Goal: Transaction & Acquisition: Obtain resource

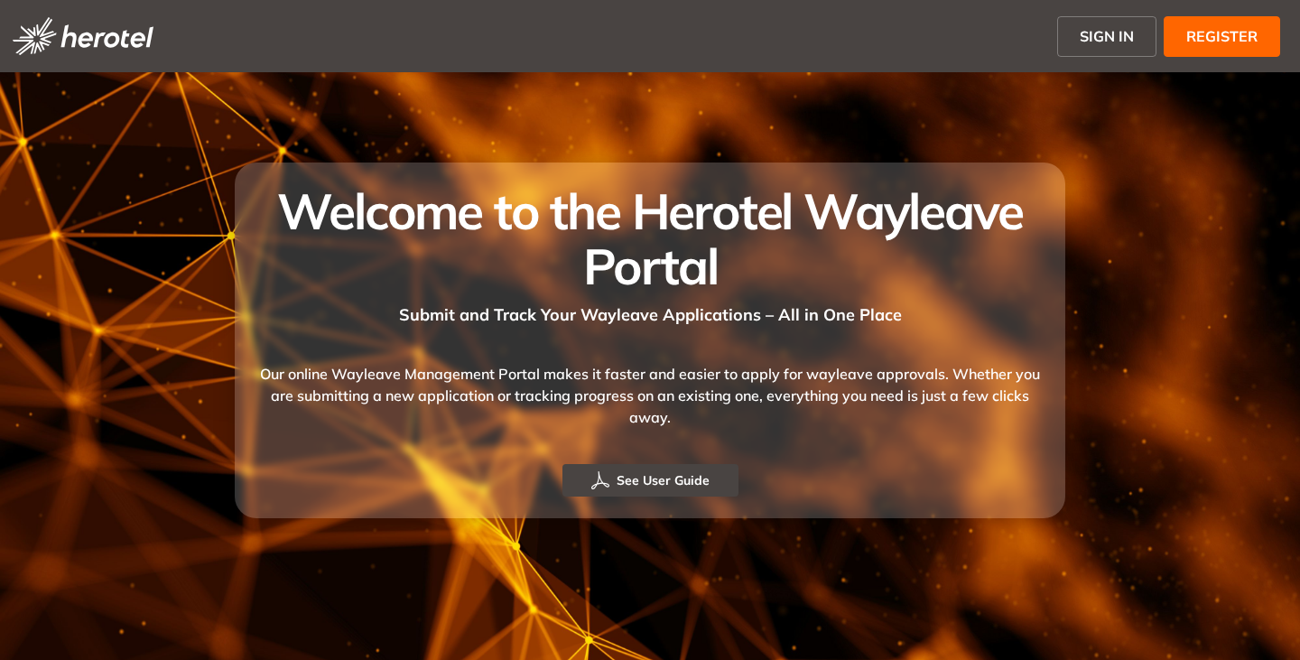
click at [1101, 32] on span "SIGN IN" at bounding box center [1106, 36] width 54 height 22
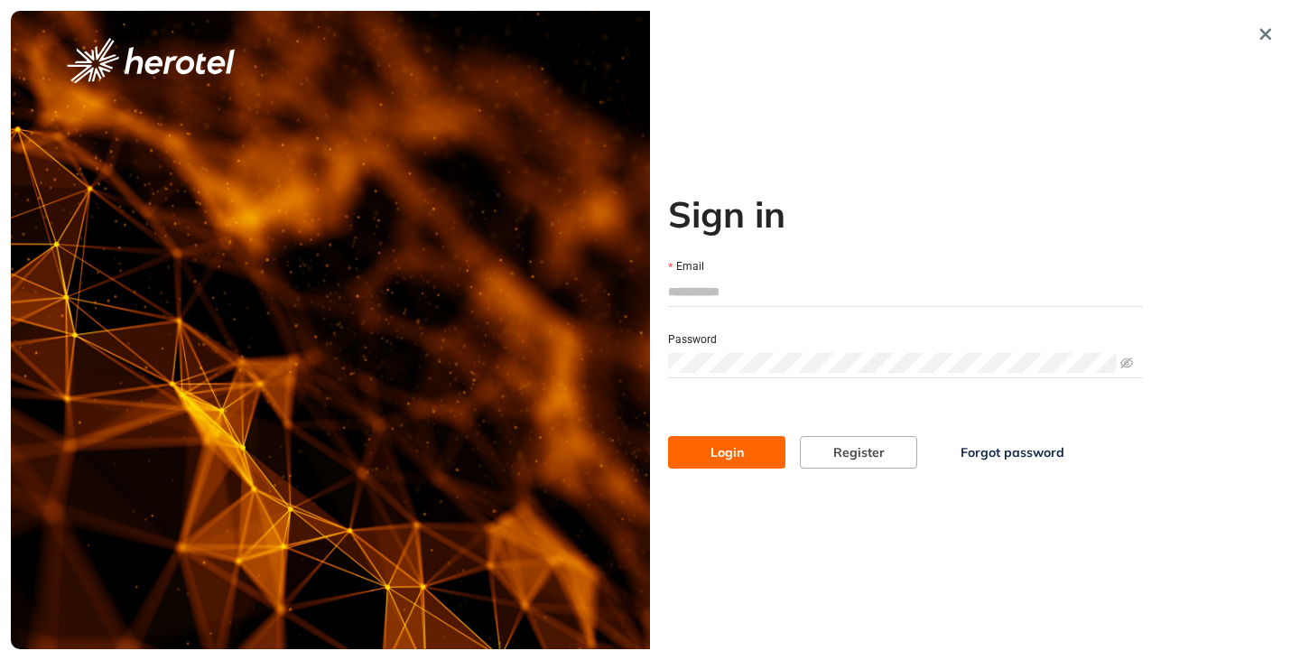
click at [710, 297] on input "Email" at bounding box center [905, 291] width 475 height 27
type input "**********"
click at [668, 436] on button "Login" at bounding box center [726, 452] width 117 height 32
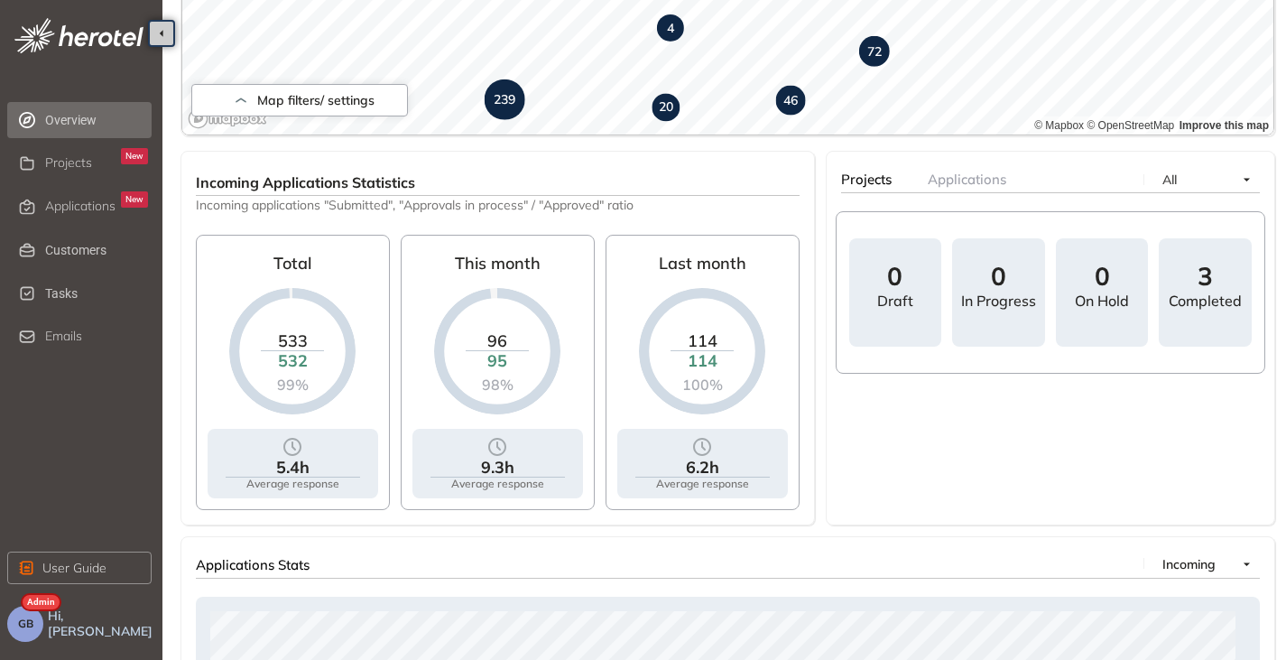
scroll to position [47, 0]
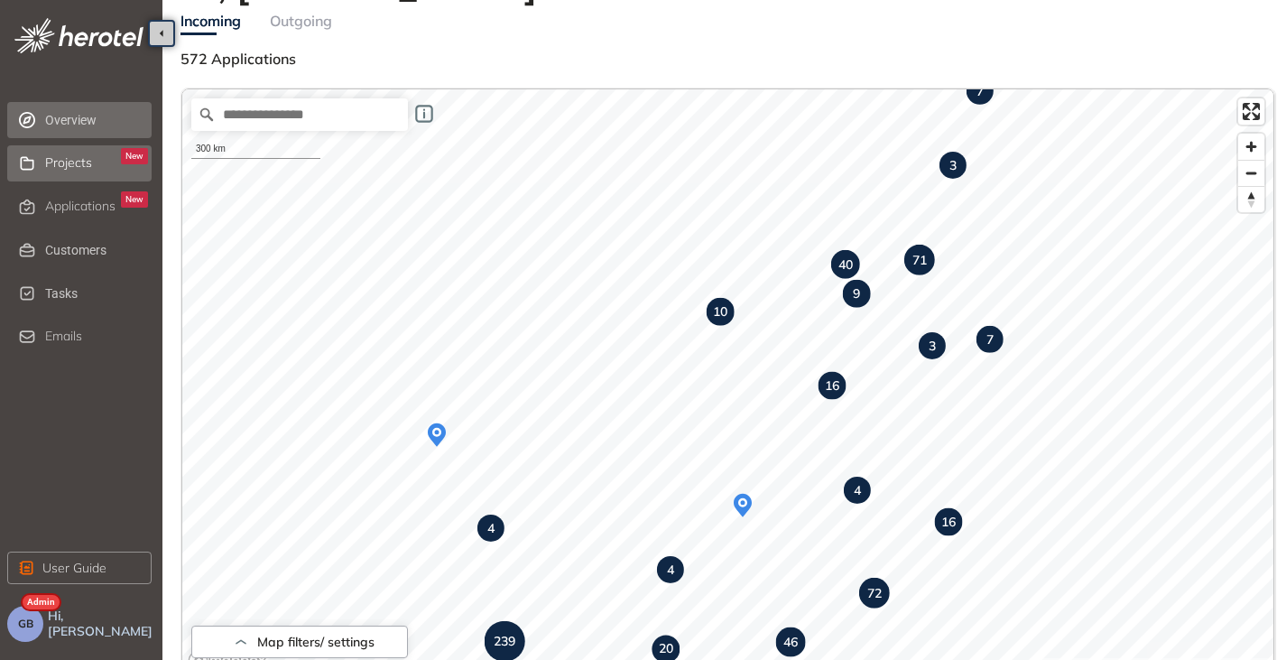
click at [47, 160] on span "Projects" at bounding box center [68, 162] width 47 height 15
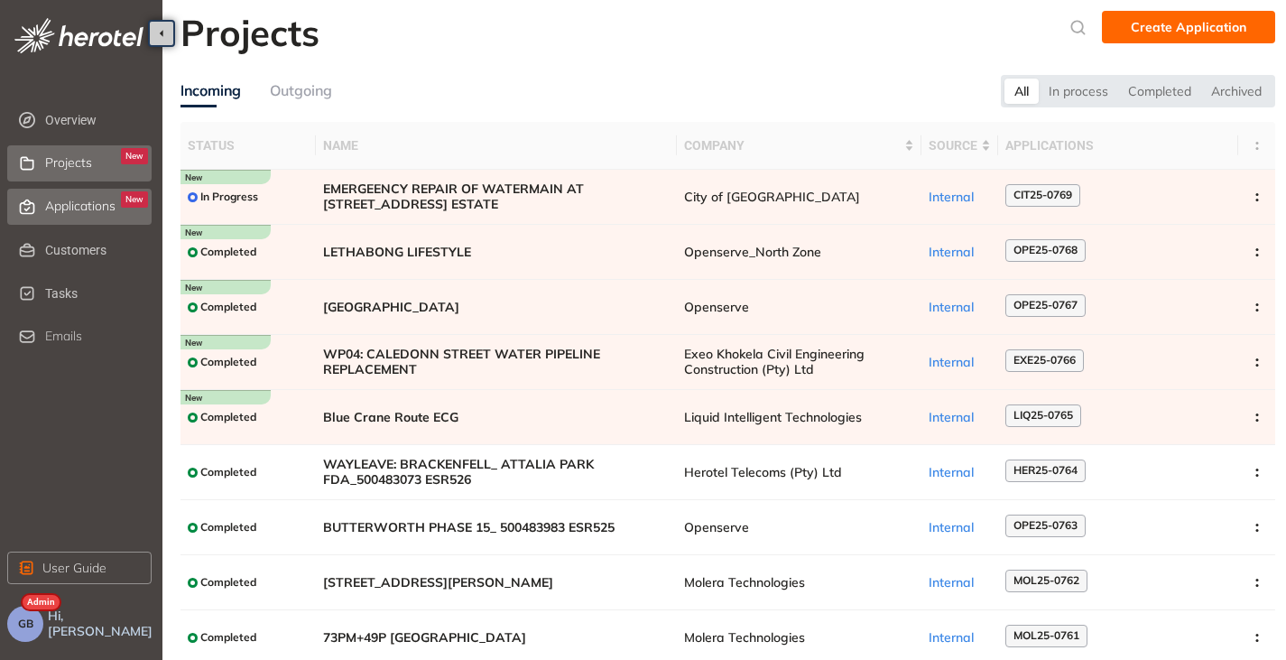
click at [54, 206] on span "Applications" at bounding box center [80, 206] width 70 height 15
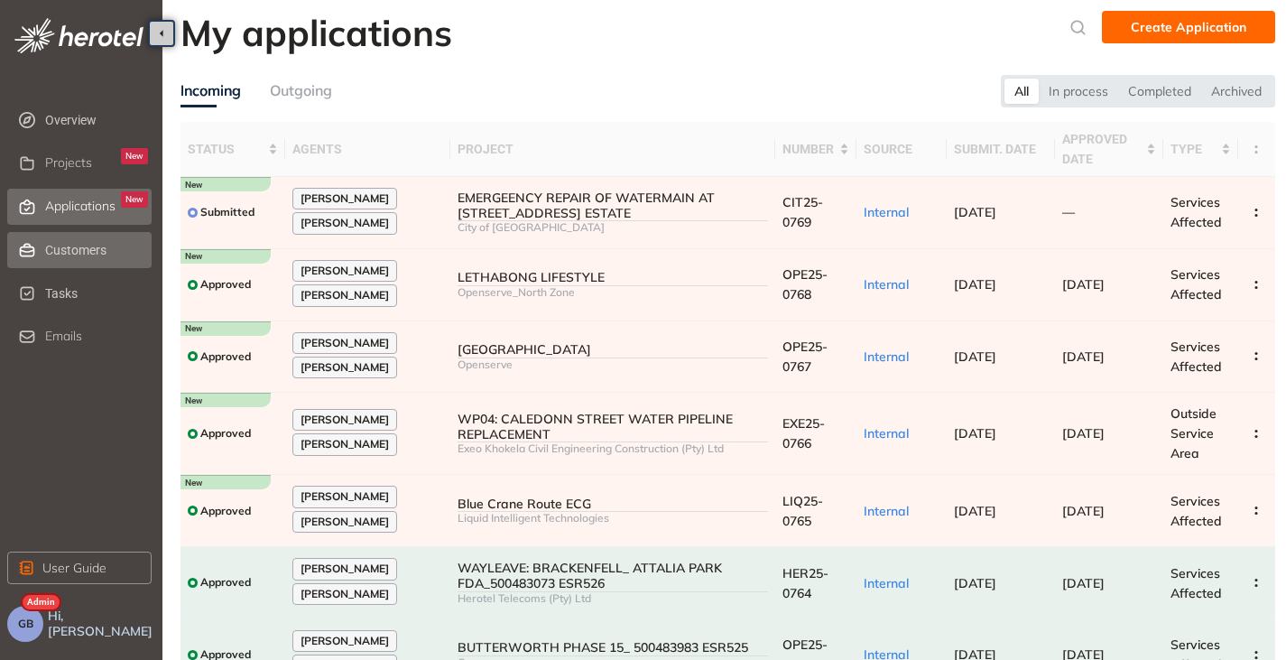
click at [65, 256] on span "Customers" at bounding box center [96, 250] width 103 height 36
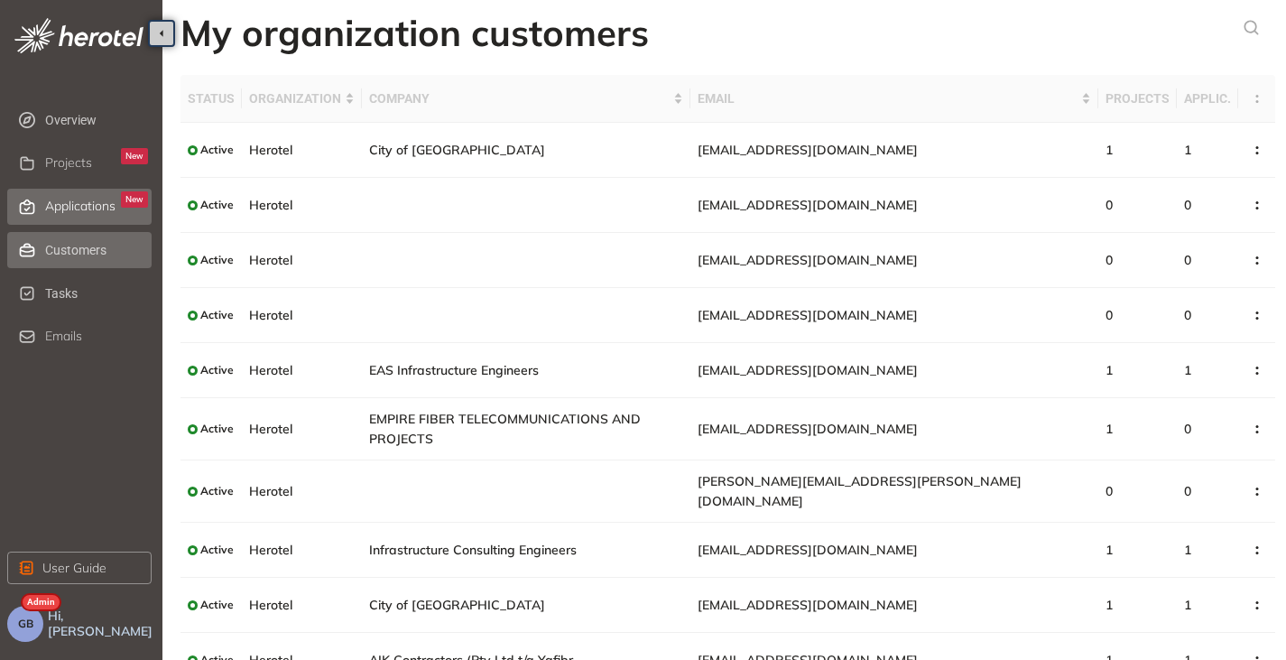
click at [70, 199] on span "Applications" at bounding box center [80, 206] width 70 height 15
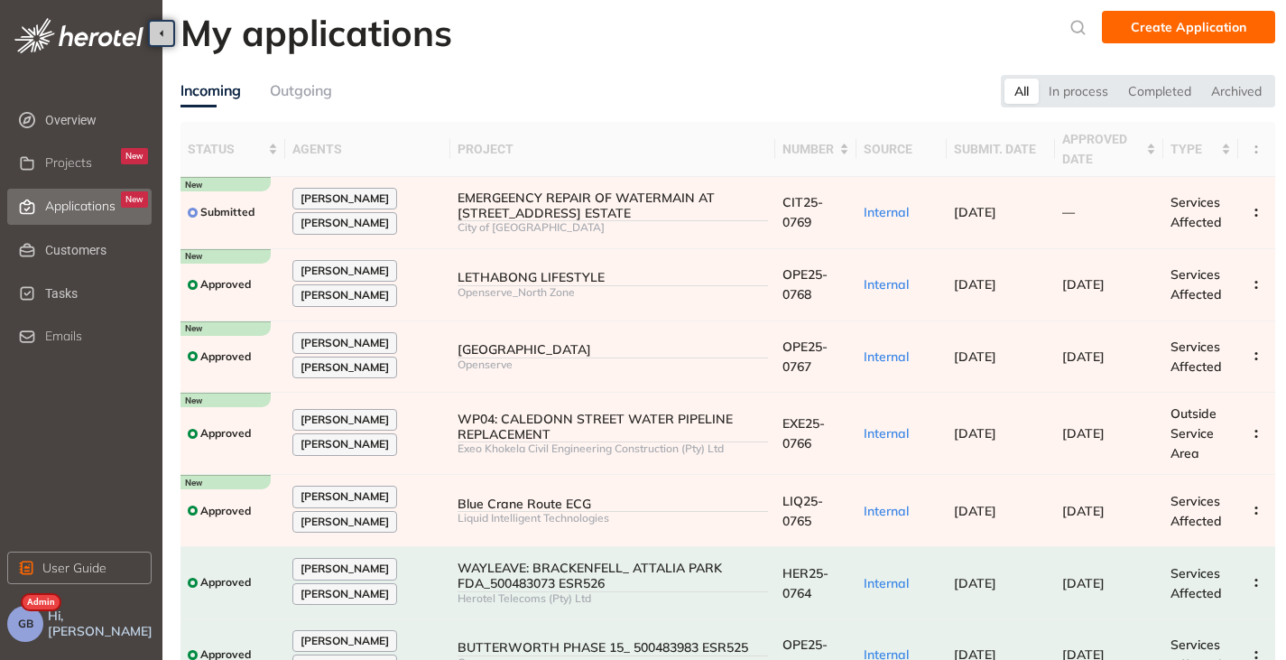
click at [38, 620] on button "GB" at bounding box center [25, 624] width 36 height 36
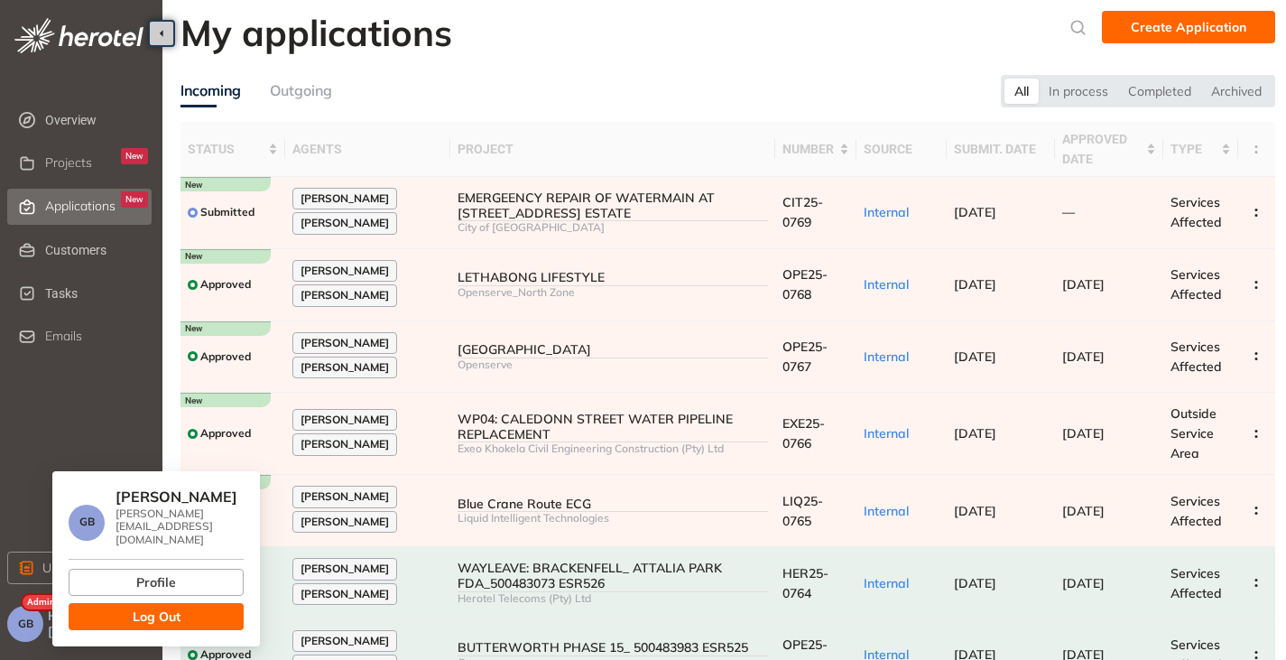
click at [125, 606] on button "Log Out" at bounding box center [156, 616] width 175 height 27
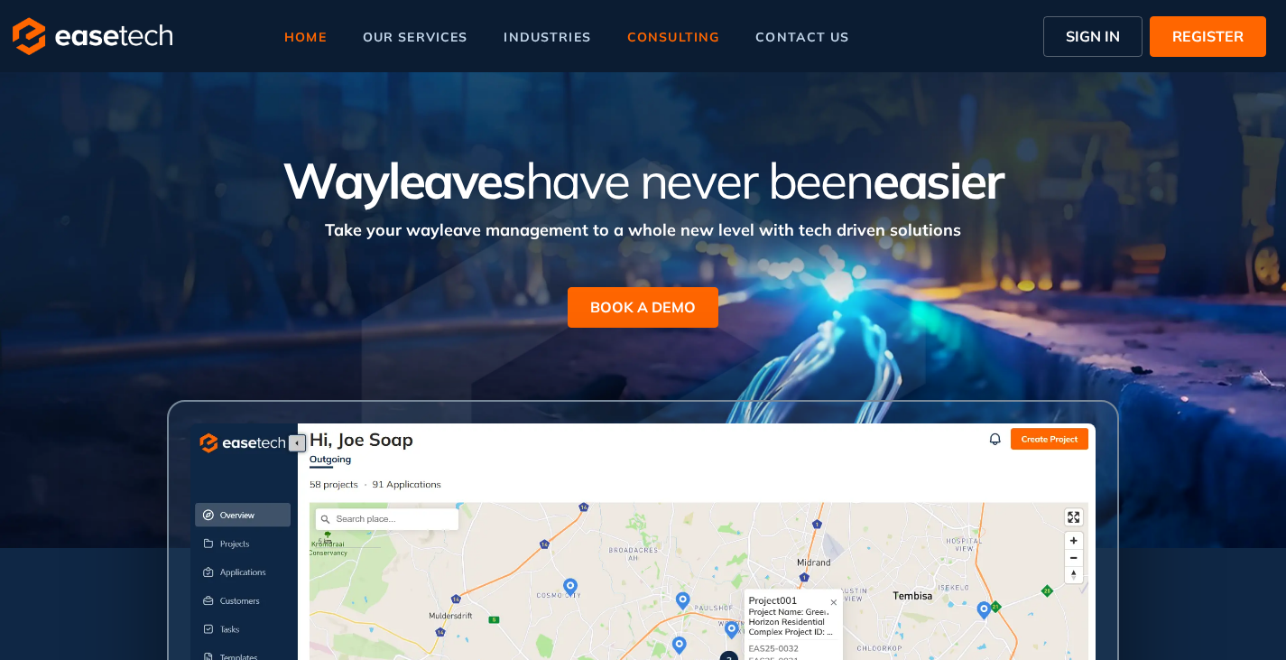
click at [672, 33] on span "consulting" at bounding box center [673, 37] width 92 height 13
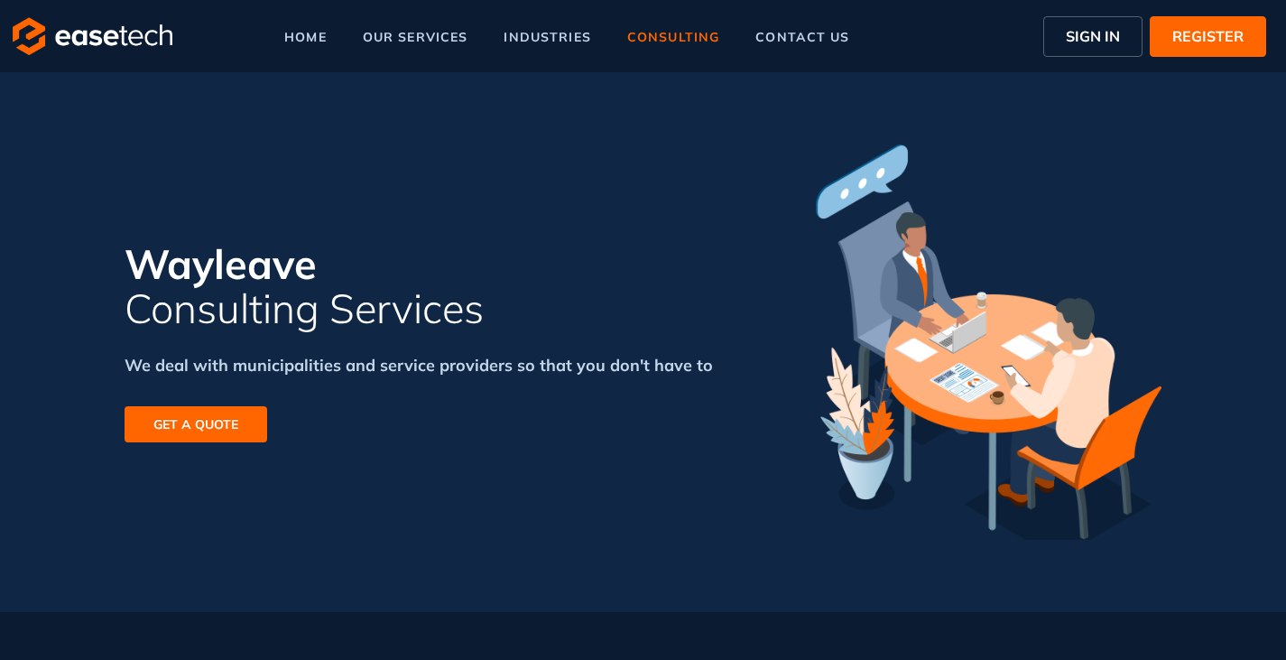
click at [218, 425] on span "GET A QUOTE" at bounding box center [195, 424] width 85 height 20
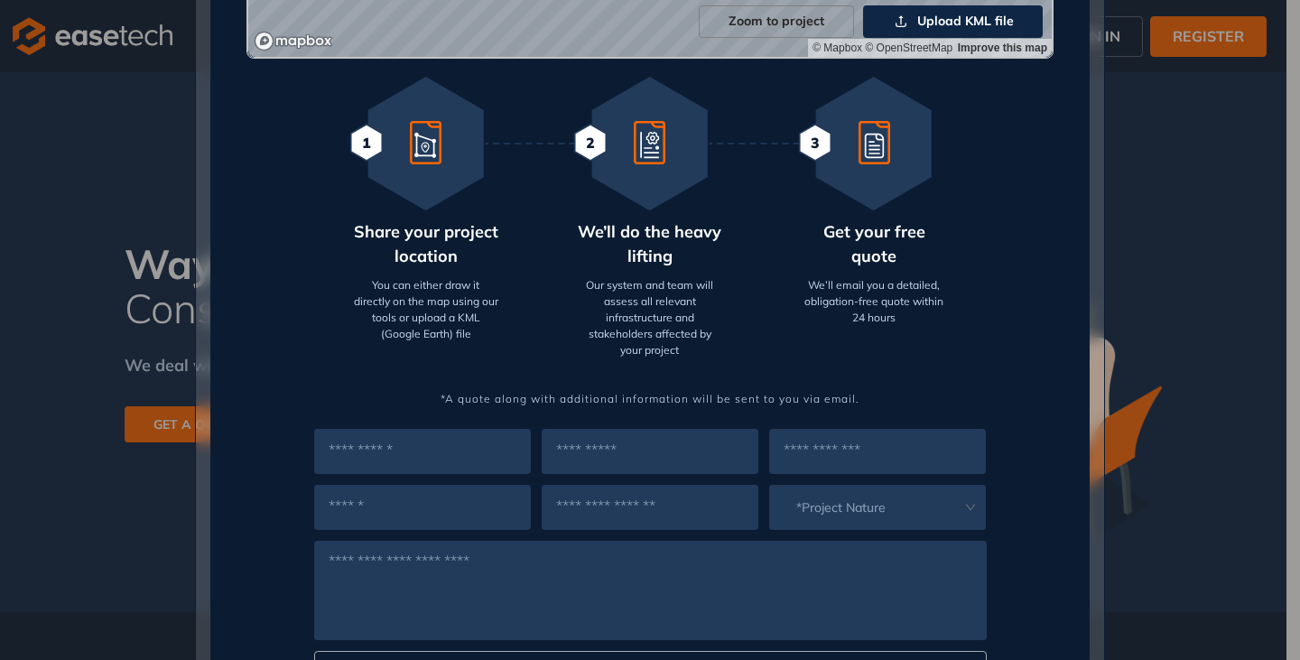
scroll to position [722, 0]
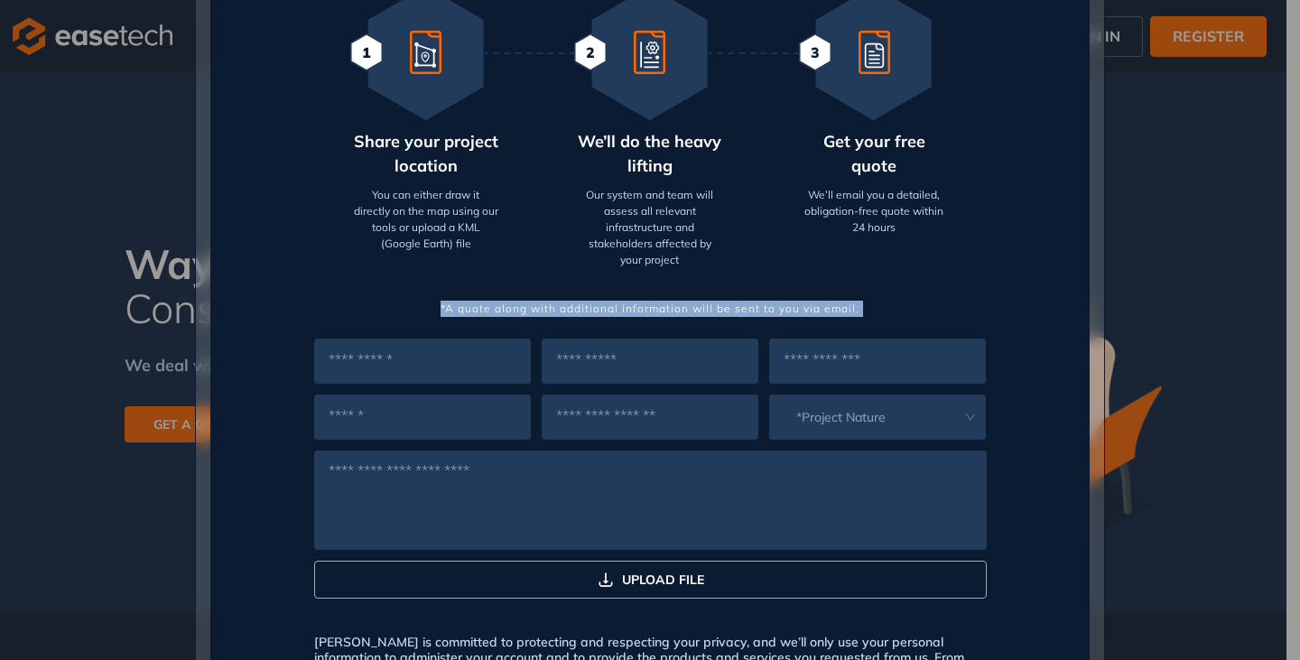
drag, startPoint x: 265, startPoint y: 311, endPoint x: 479, endPoint y: 406, distance: 233.9
click at [479, 406] on div "Simple, Fast & Free Request a Quote in Seconds Tell us where your project is an…" at bounding box center [649, 143] width 807 height 1611
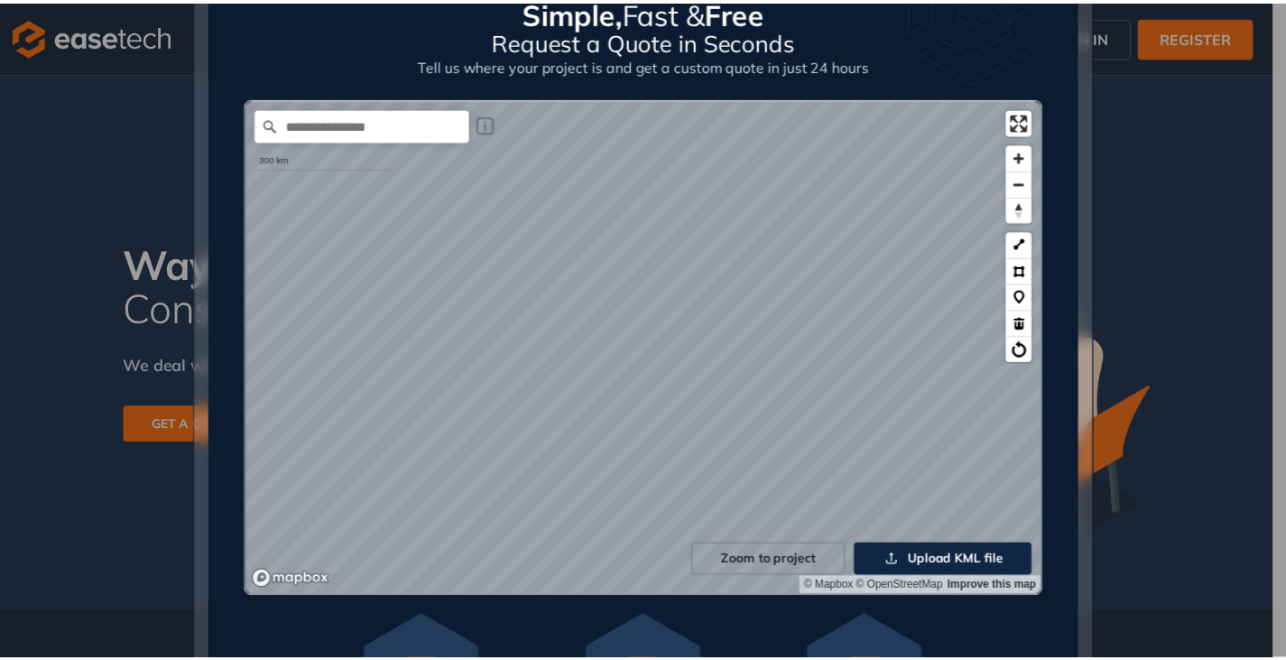
scroll to position [0, 0]
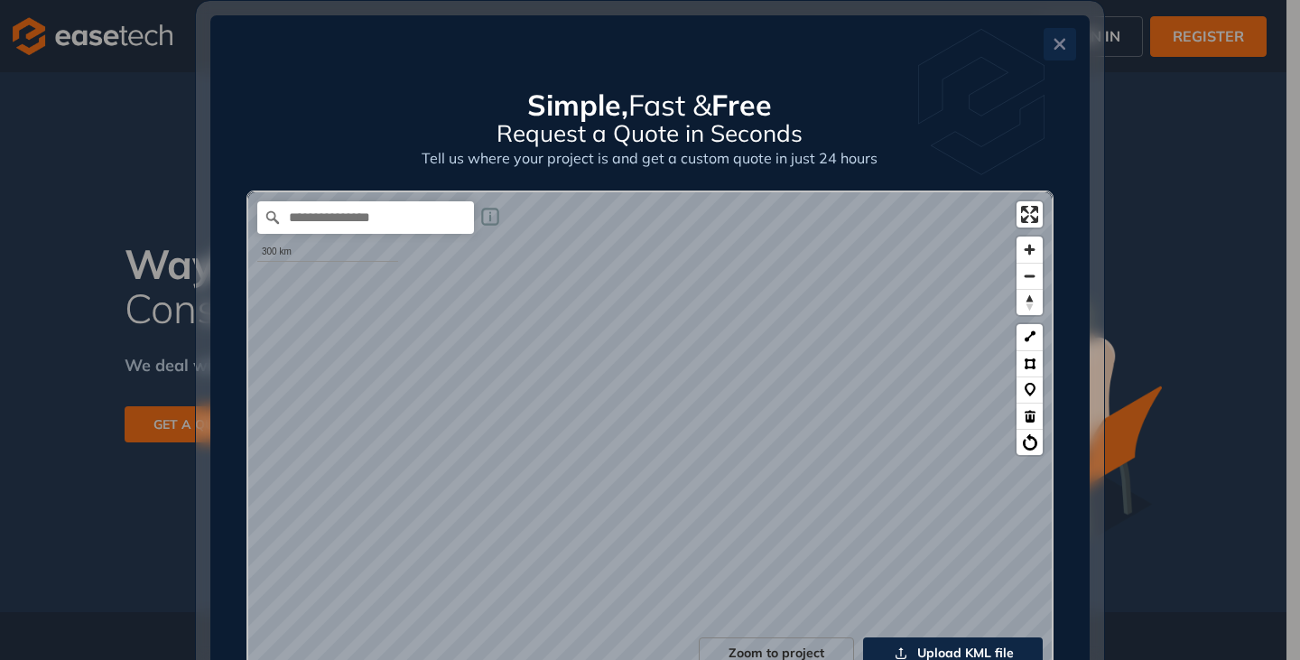
click at [1058, 46] on icon "Close" at bounding box center [1059, 44] width 18 height 13
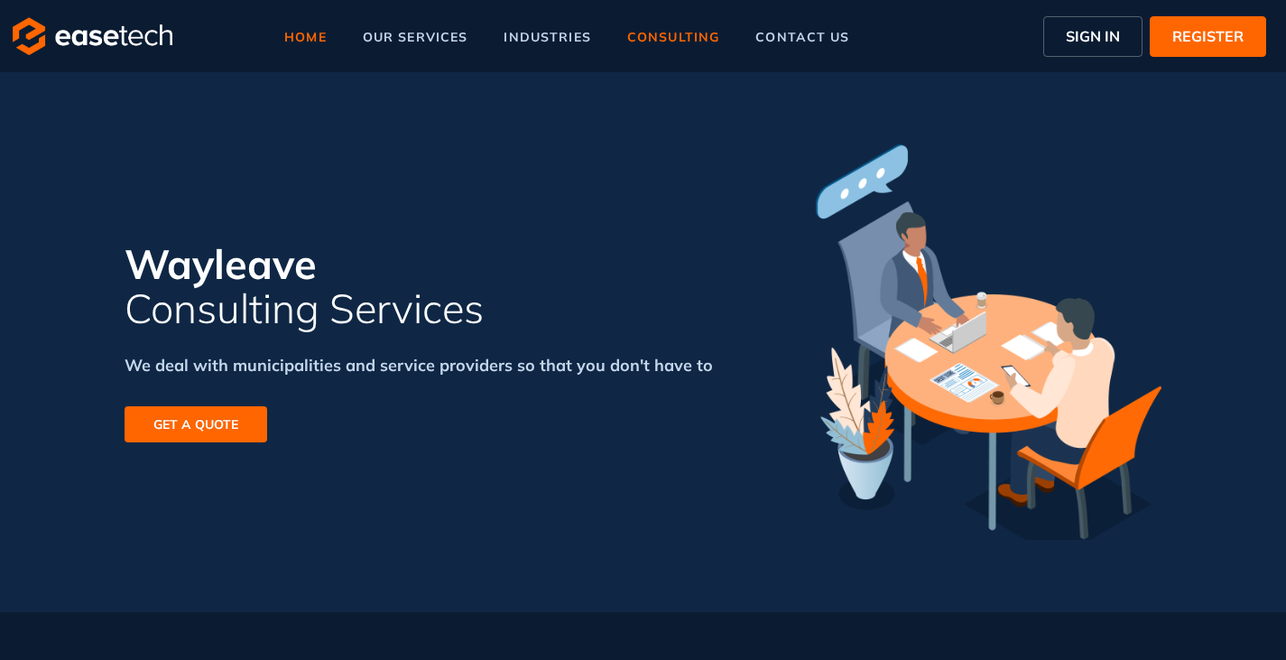
click at [322, 35] on span "home" at bounding box center [305, 37] width 42 height 13
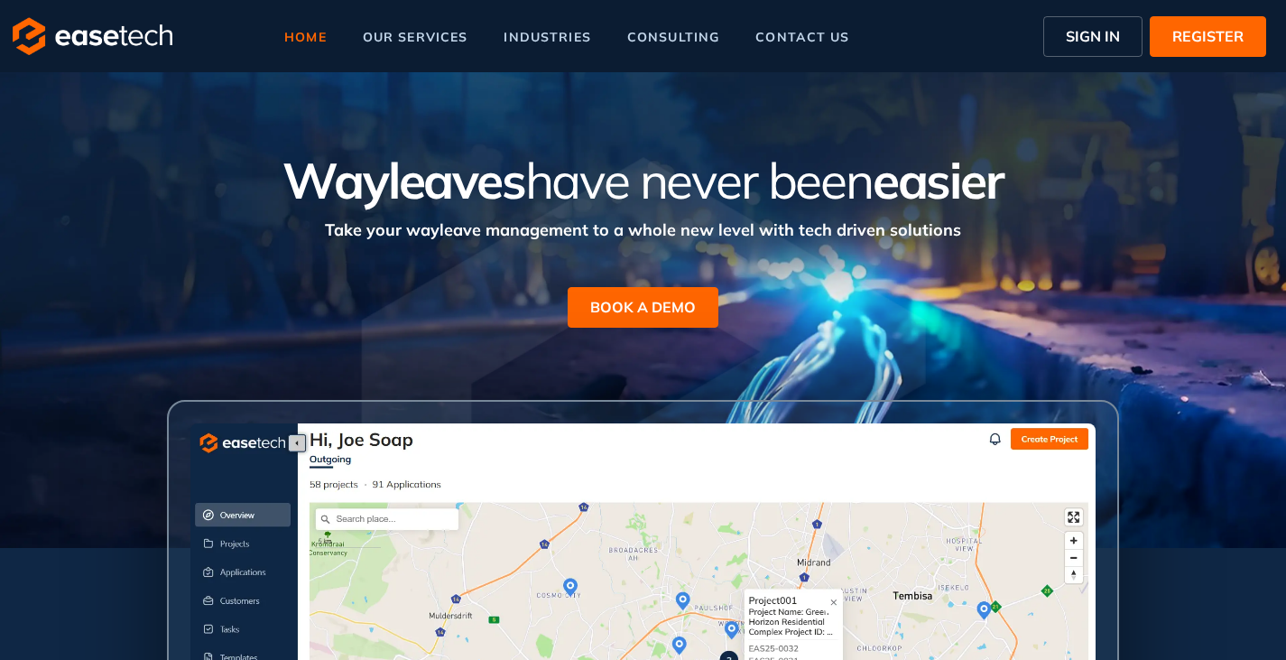
click at [1088, 32] on span "SIGN IN" at bounding box center [1093, 36] width 54 height 22
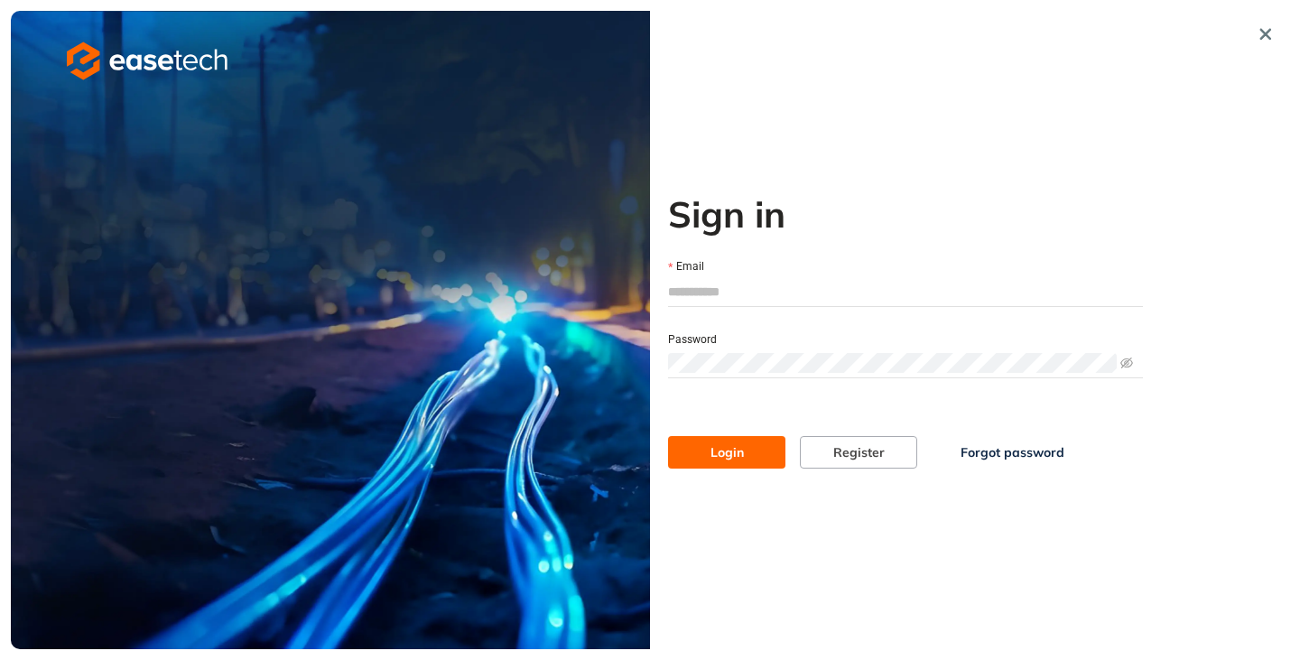
click at [735, 298] on input "Email" at bounding box center [905, 291] width 475 height 27
type input "**********"
click at [720, 454] on span "Login" at bounding box center [726, 452] width 33 height 20
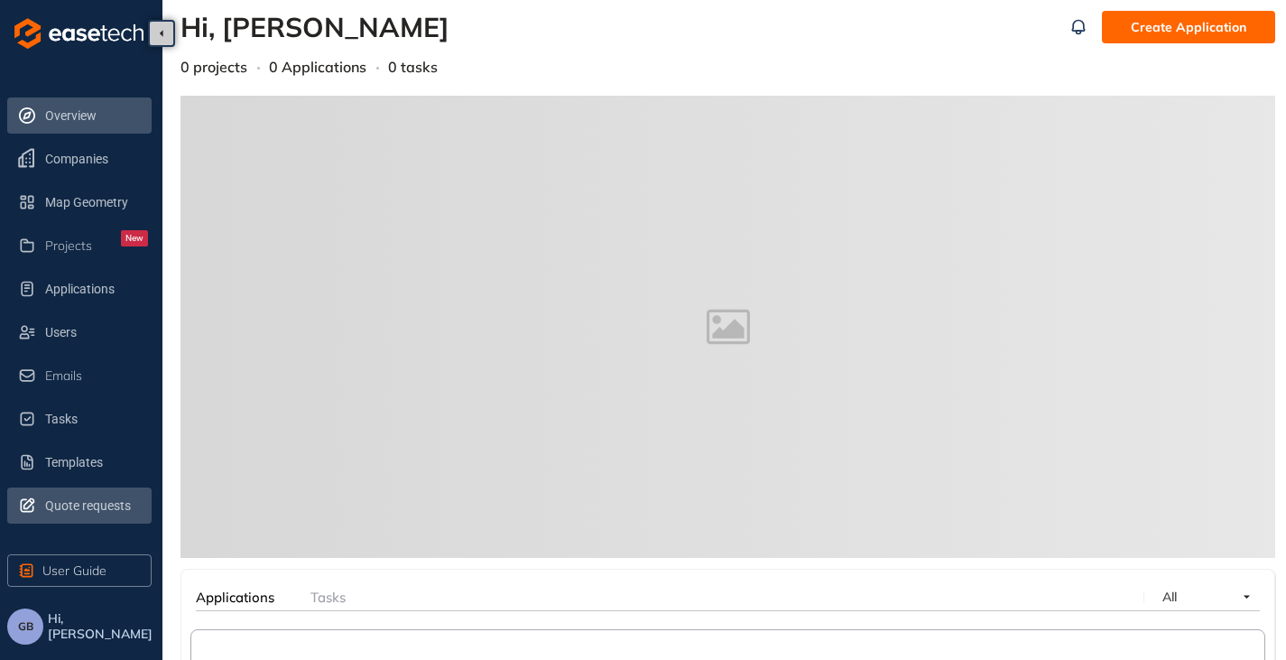
click at [77, 501] on span "Quote requests" at bounding box center [96, 505] width 103 height 36
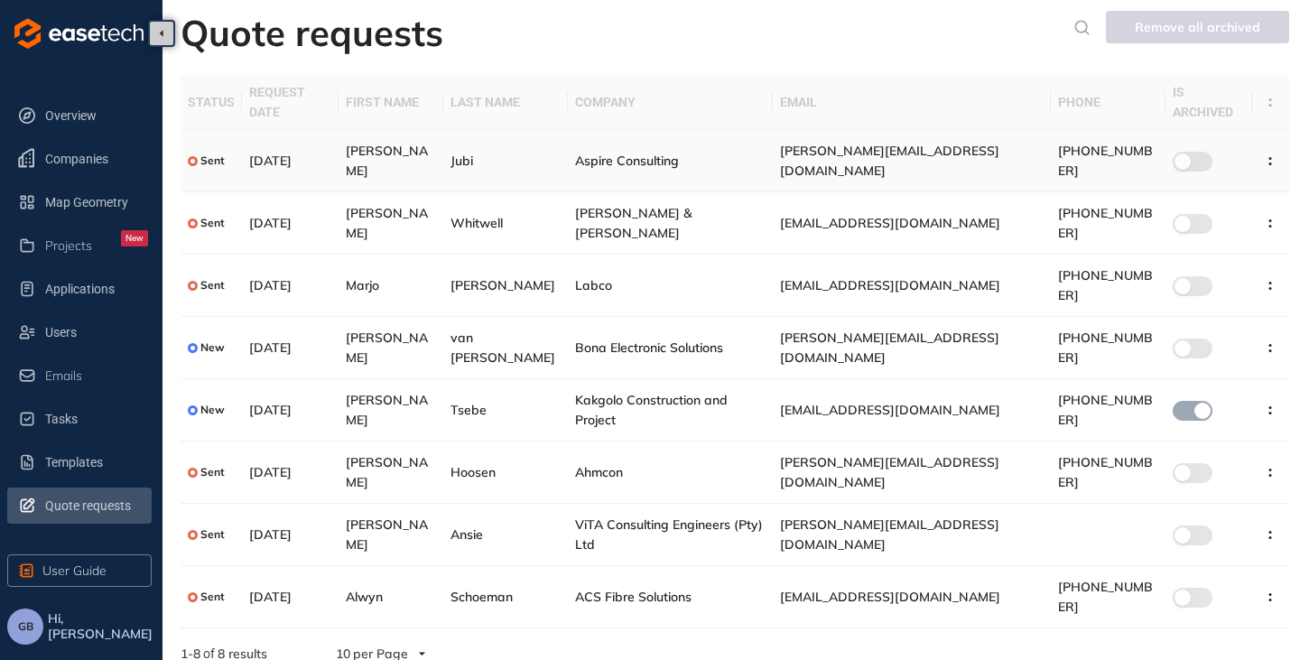
click at [625, 160] on td "Aspire Consulting" at bounding box center [670, 161] width 205 height 62
type textarea "**********"
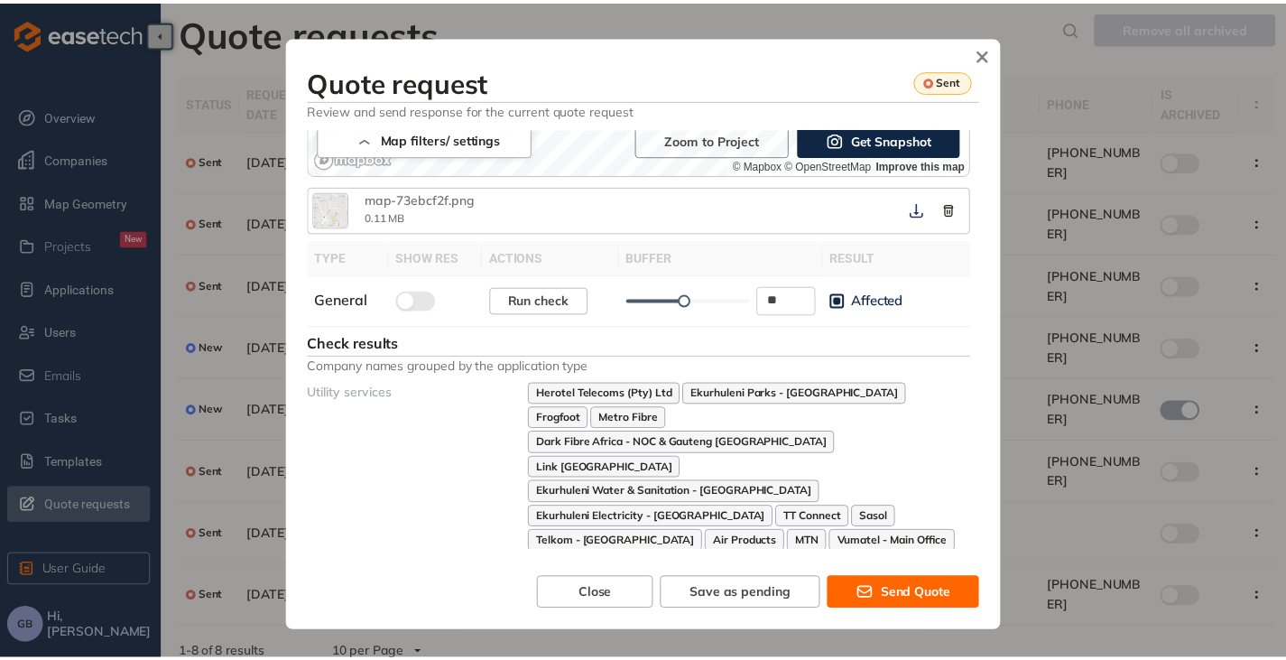
scroll to position [541, 0]
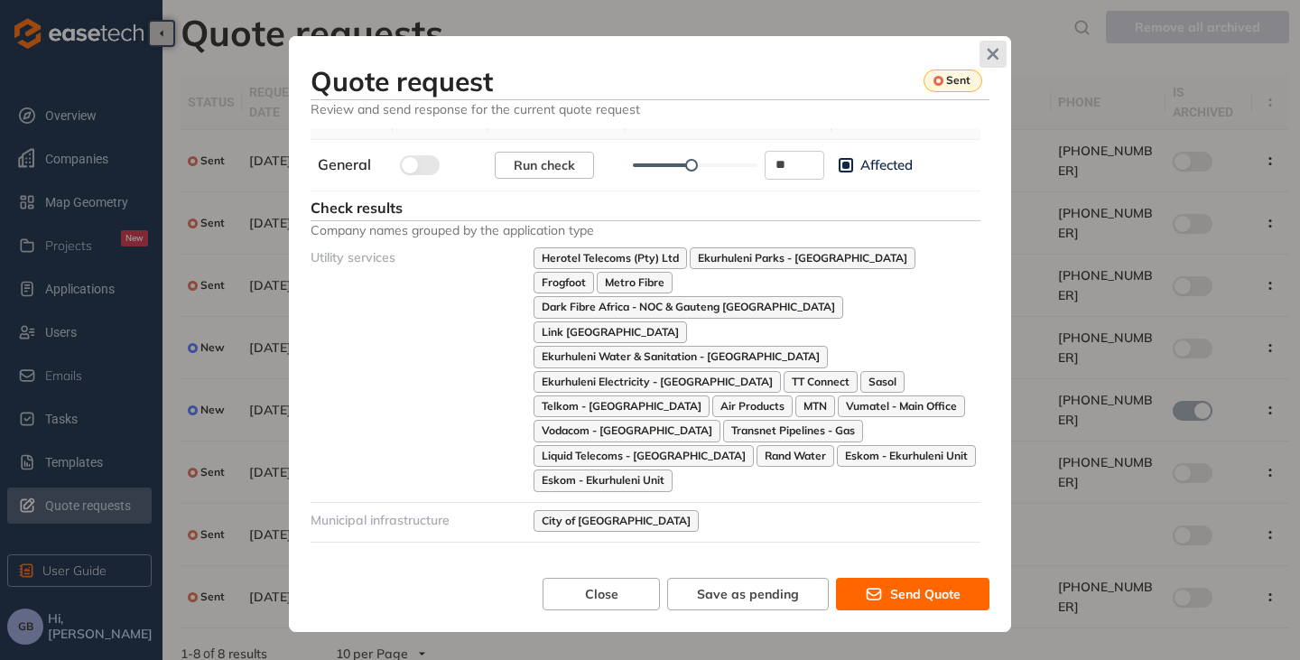
click at [998, 51] on icon "Close" at bounding box center [992, 54] width 13 height 13
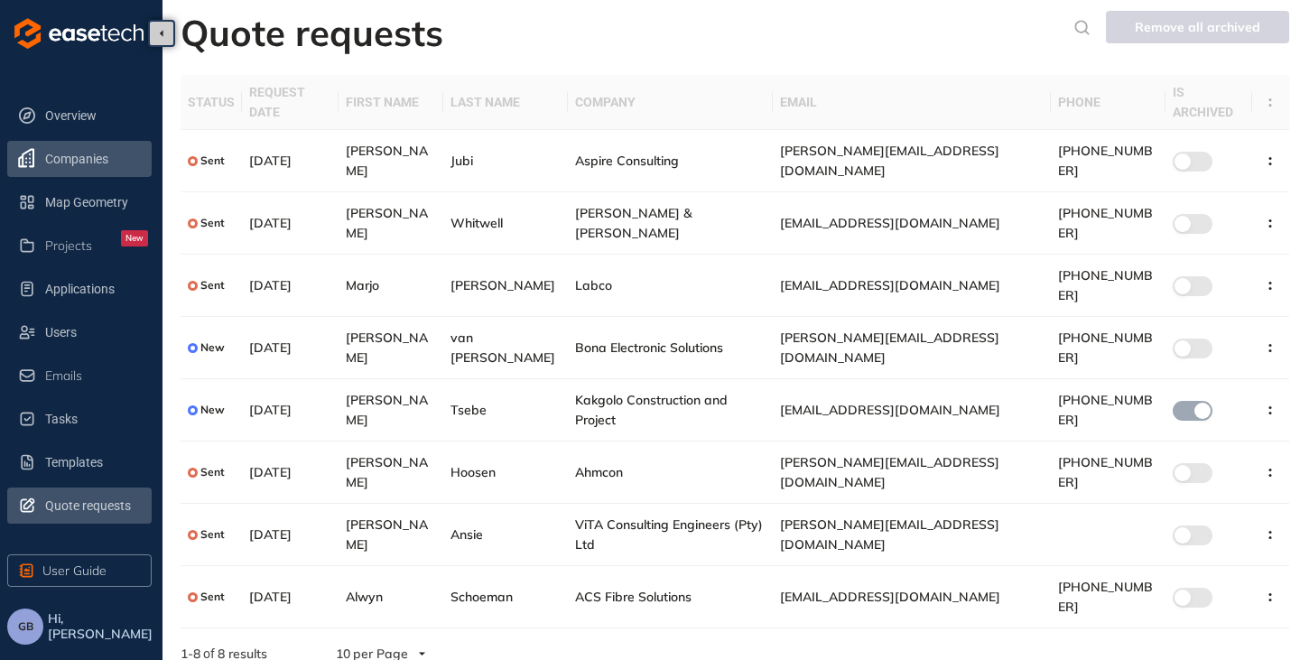
click at [80, 166] on span "Companies" at bounding box center [96, 159] width 103 height 36
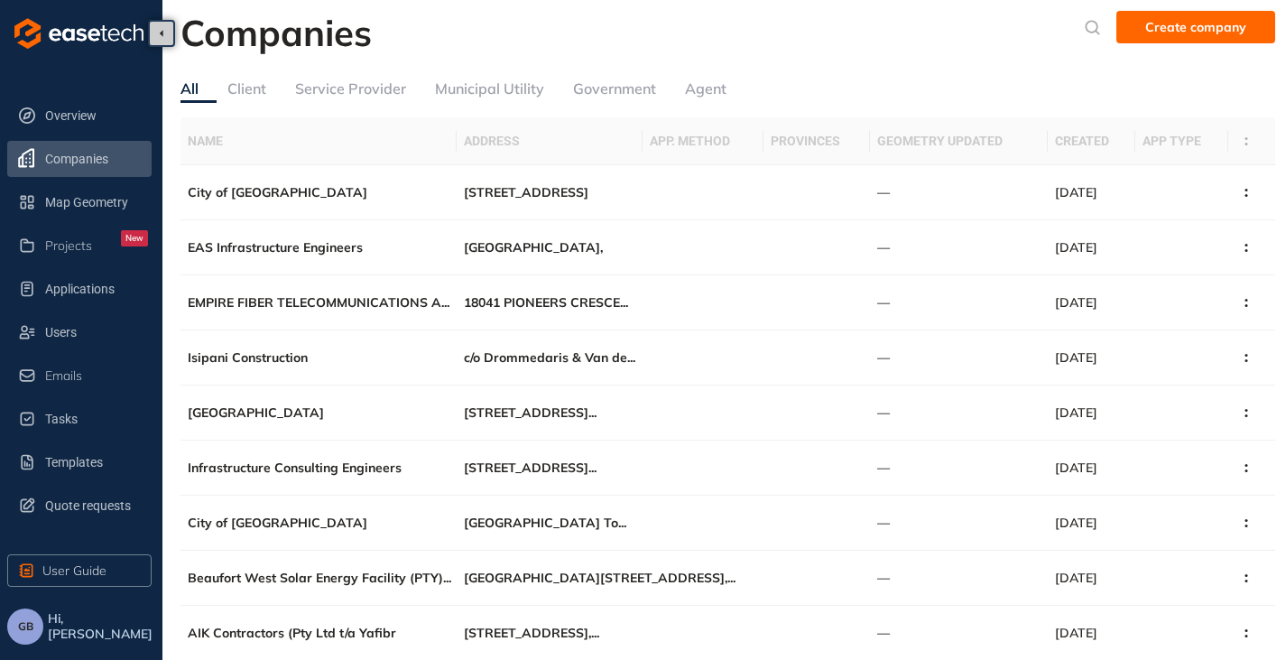
click at [338, 80] on div "Service Provider" at bounding box center [350, 89] width 111 height 23
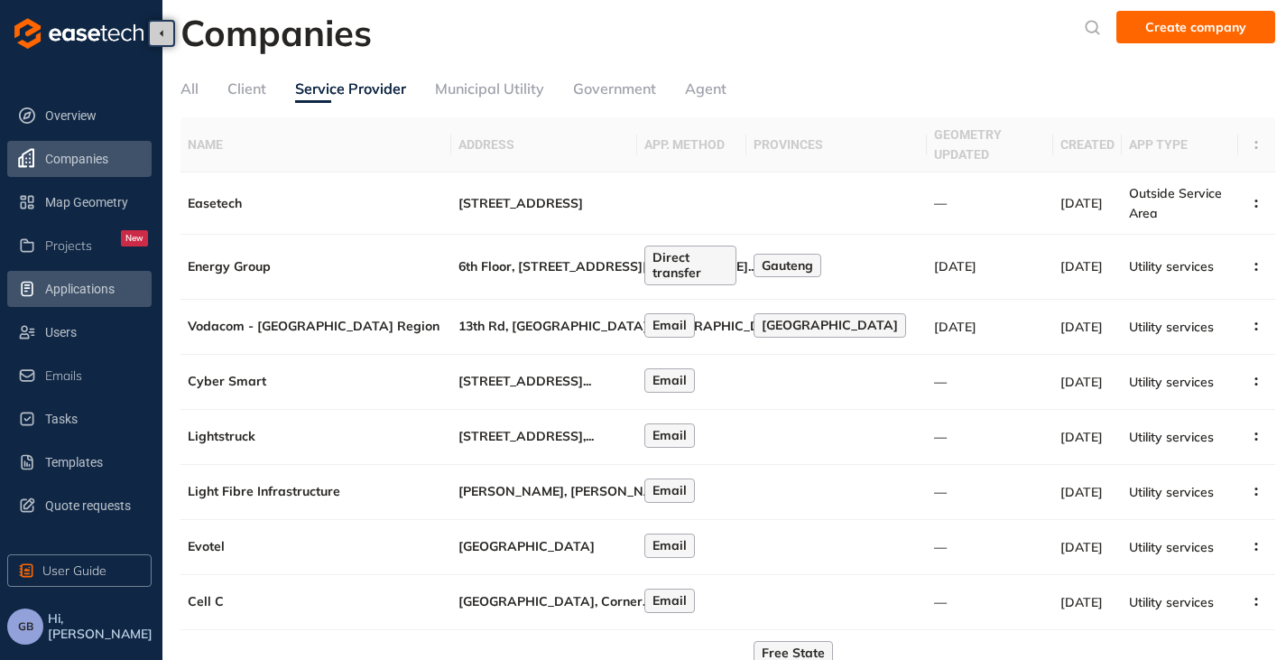
click at [68, 291] on span "Applications" at bounding box center [96, 289] width 103 height 36
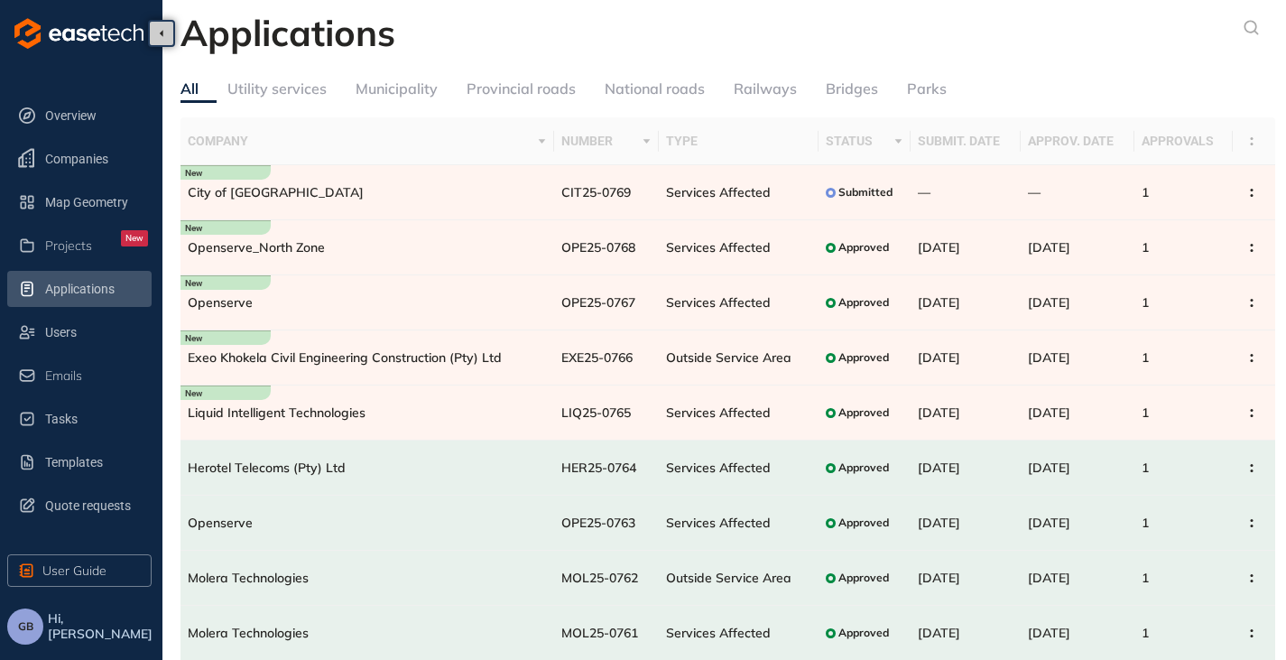
click at [293, 85] on div "Utility services" at bounding box center [276, 89] width 99 height 23
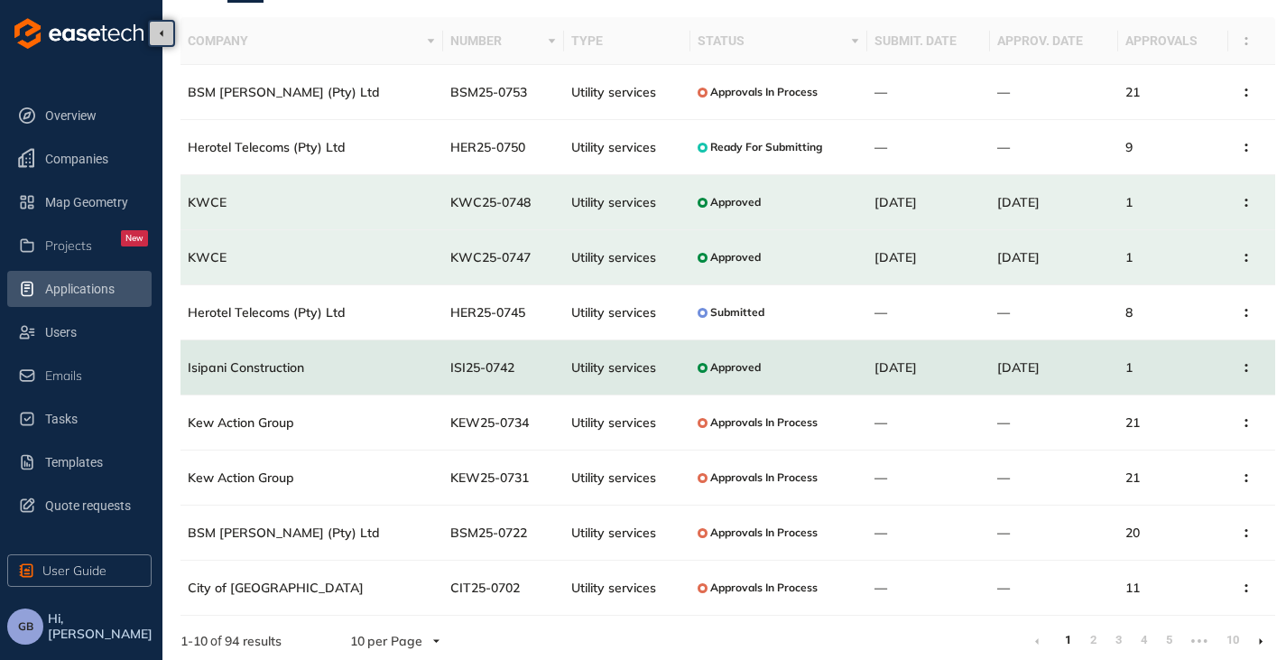
scroll to position [106, 0]
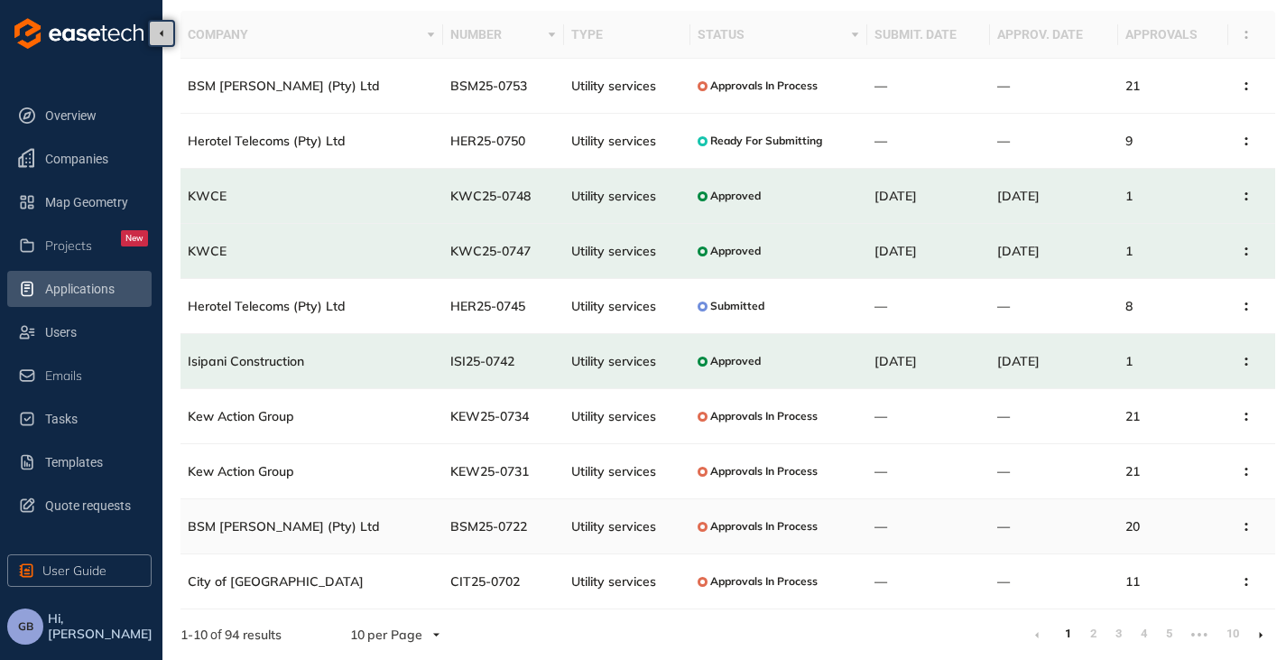
click at [579, 528] on span "Utility services" at bounding box center [613, 526] width 85 height 16
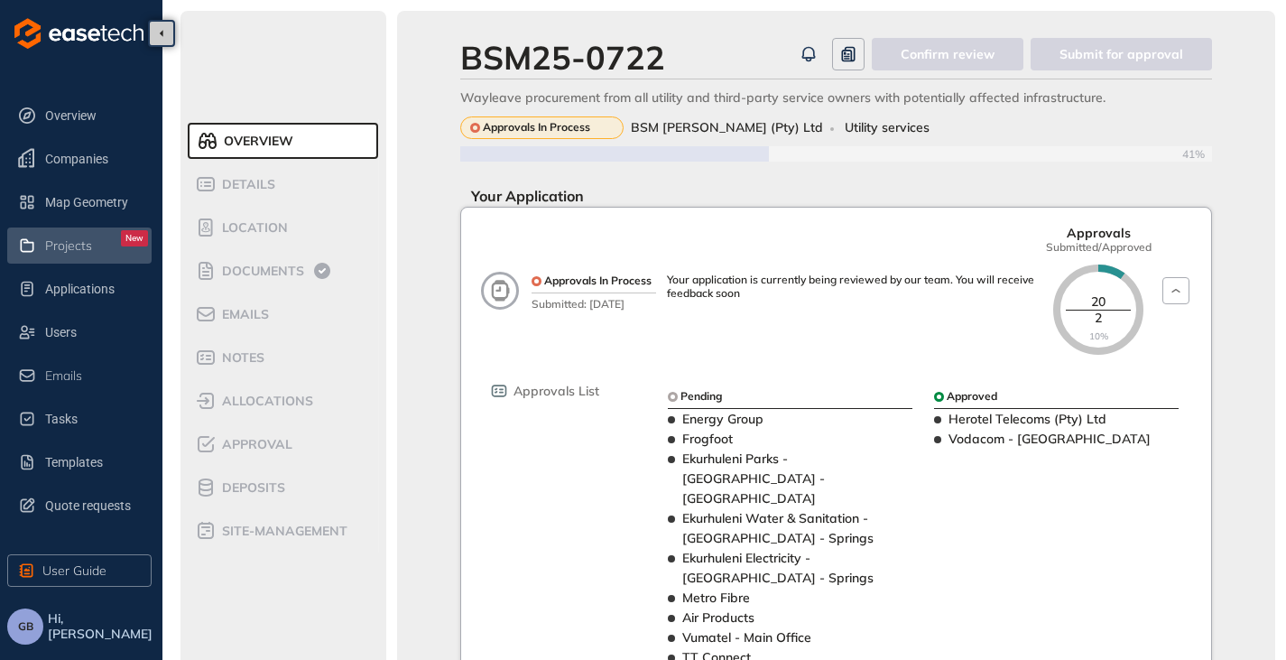
click at [40, 242] on li "Projects New" at bounding box center [79, 245] width 144 height 36
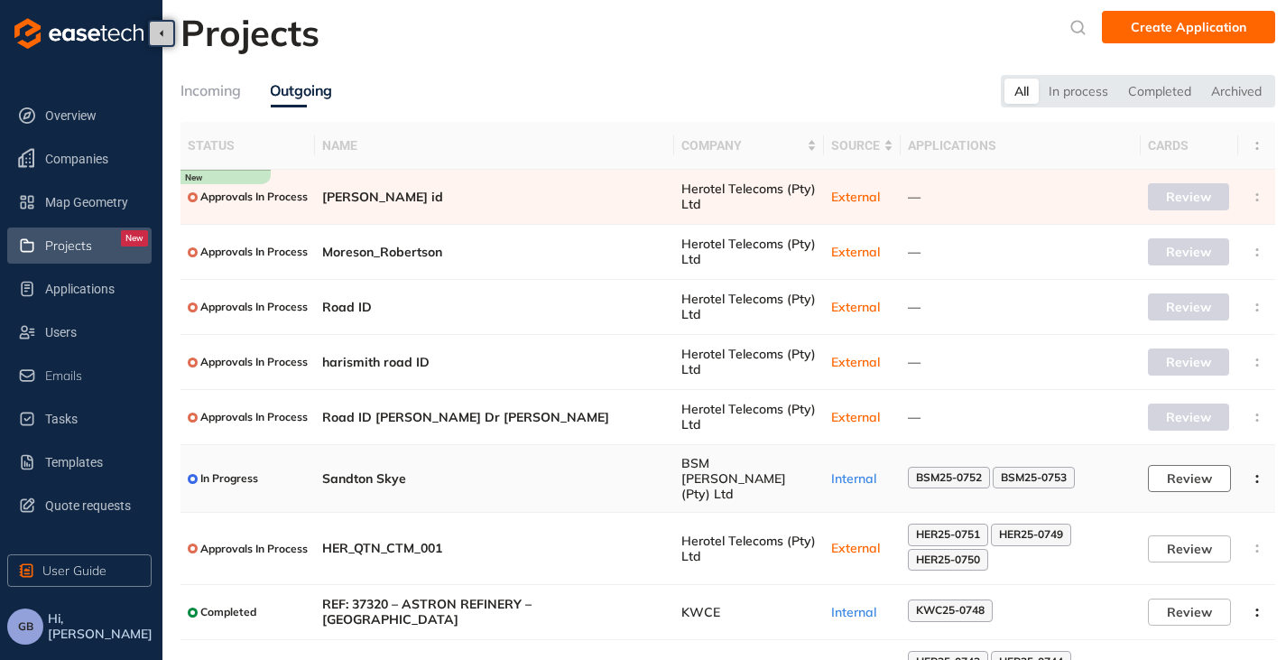
click at [1196, 465] on button "Review" at bounding box center [1189, 478] width 83 height 27
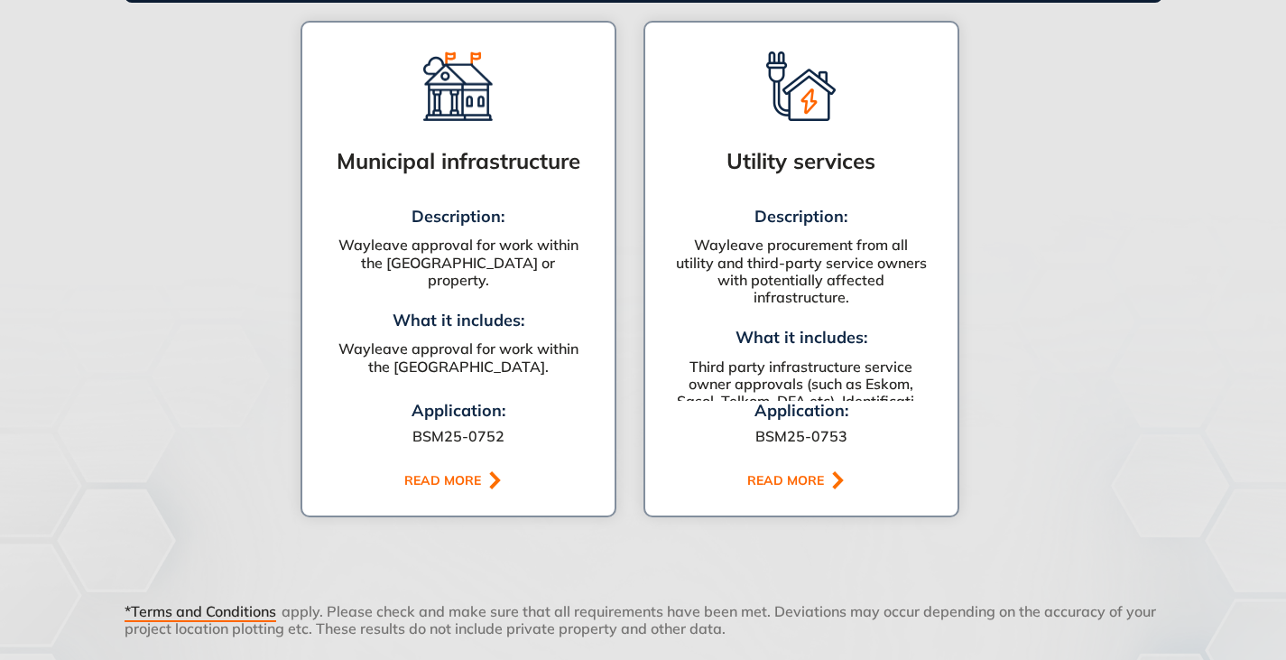
scroll to position [1354, 0]
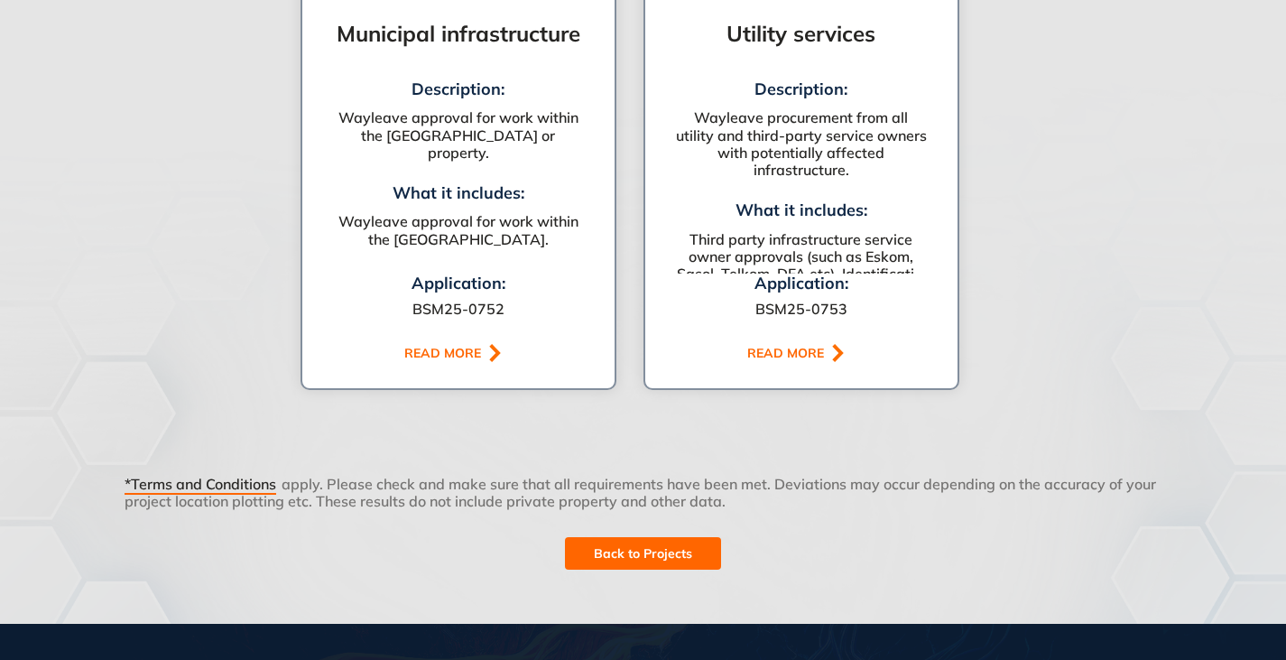
click at [637, 541] on button "Back to Projects" at bounding box center [643, 553] width 156 height 32
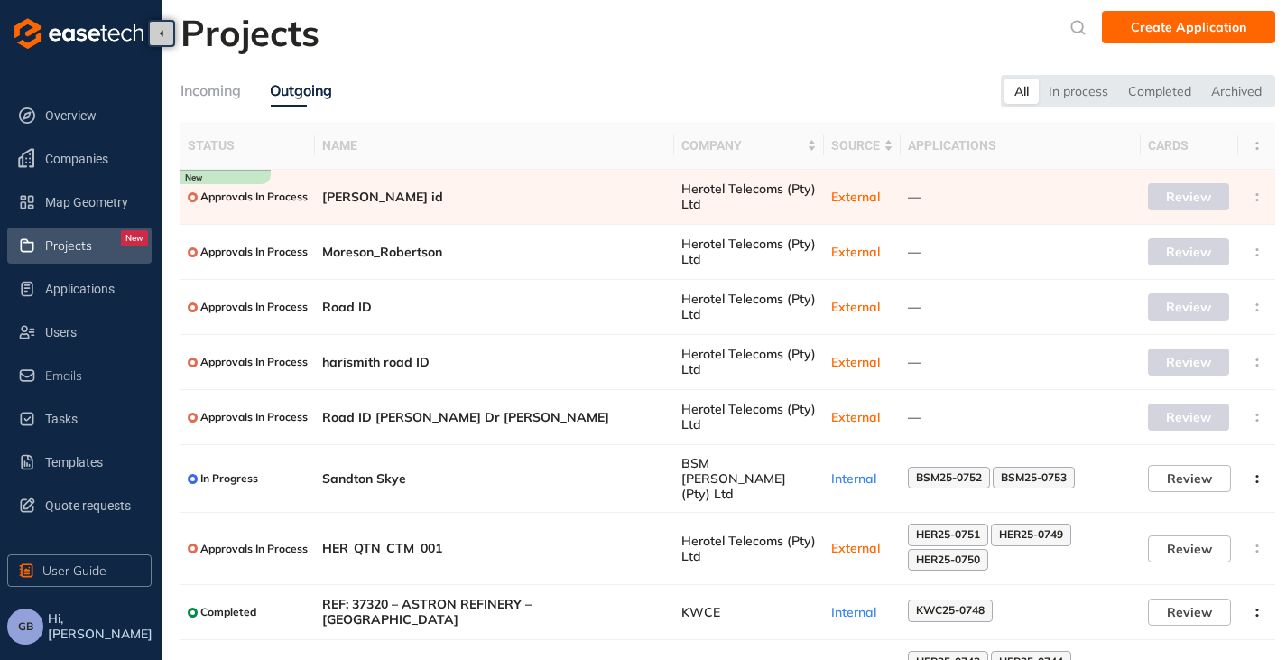
click at [14, 629] on button "GB" at bounding box center [25, 626] width 36 height 36
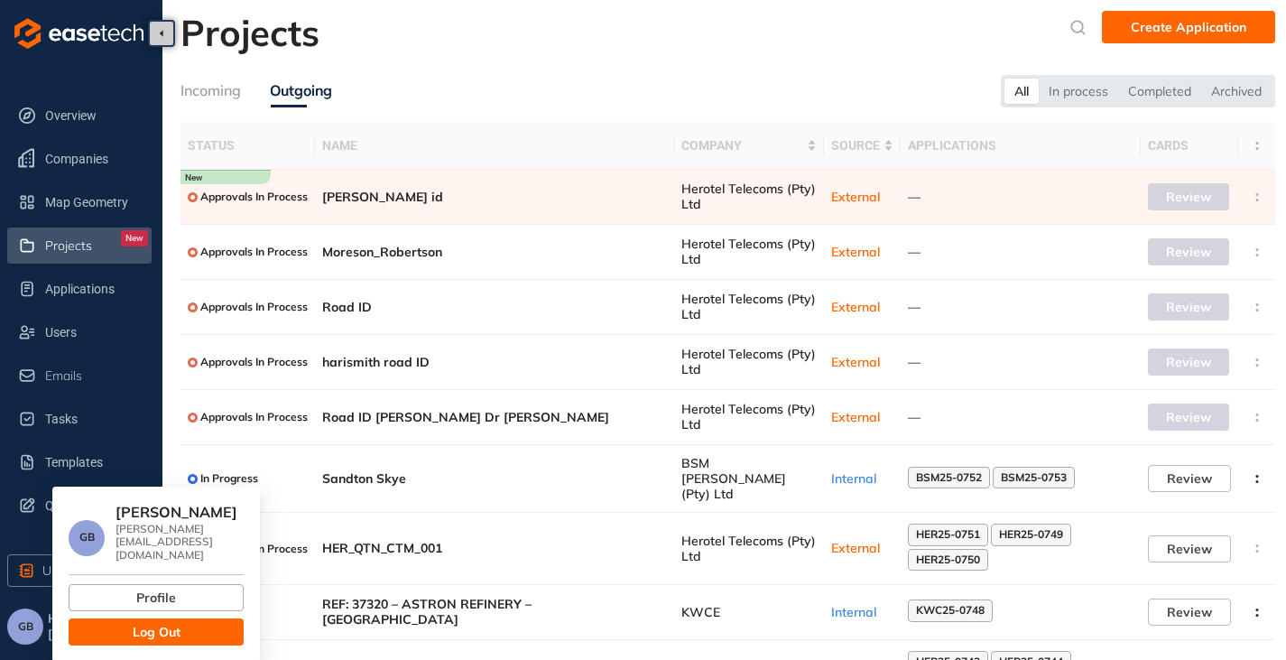
click at [107, 618] on button "Log Out" at bounding box center [156, 631] width 175 height 27
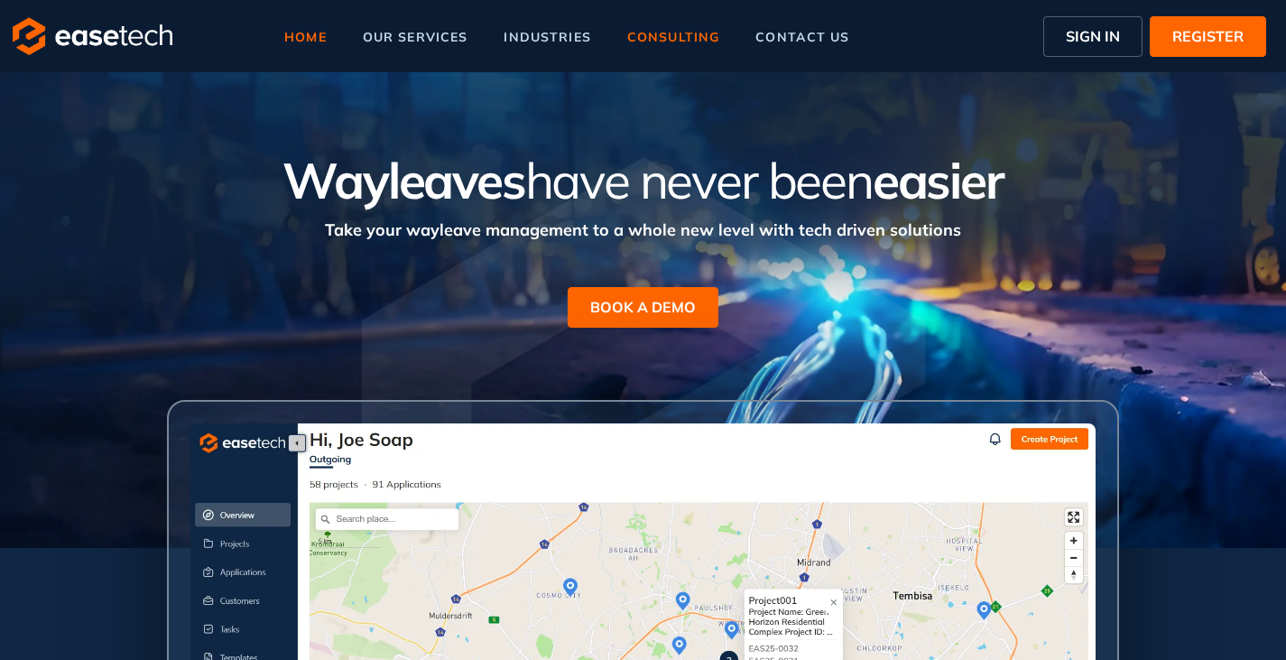
click at [654, 40] on span "consulting" at bounding box center [673, 37] width 92 height 13
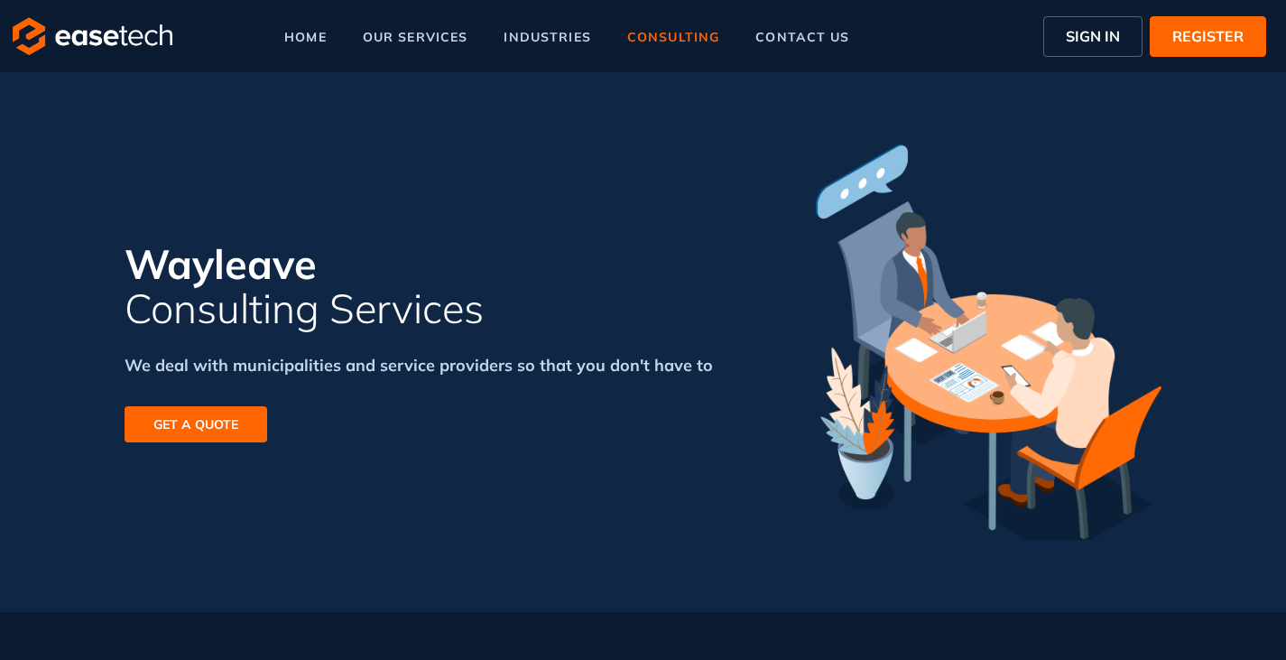
click at [206, 436] on button "GET A QUOTE" at bounding box center [196, 424] width 143 height 36
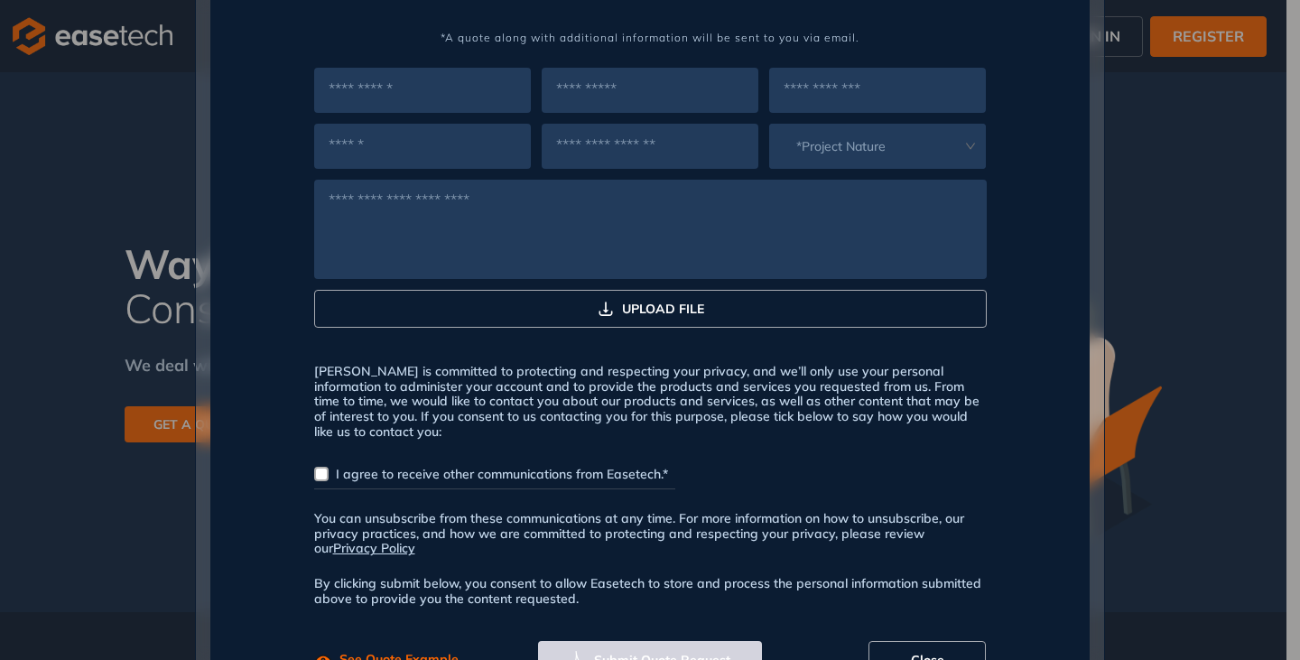
scroll to position [1072, 0]
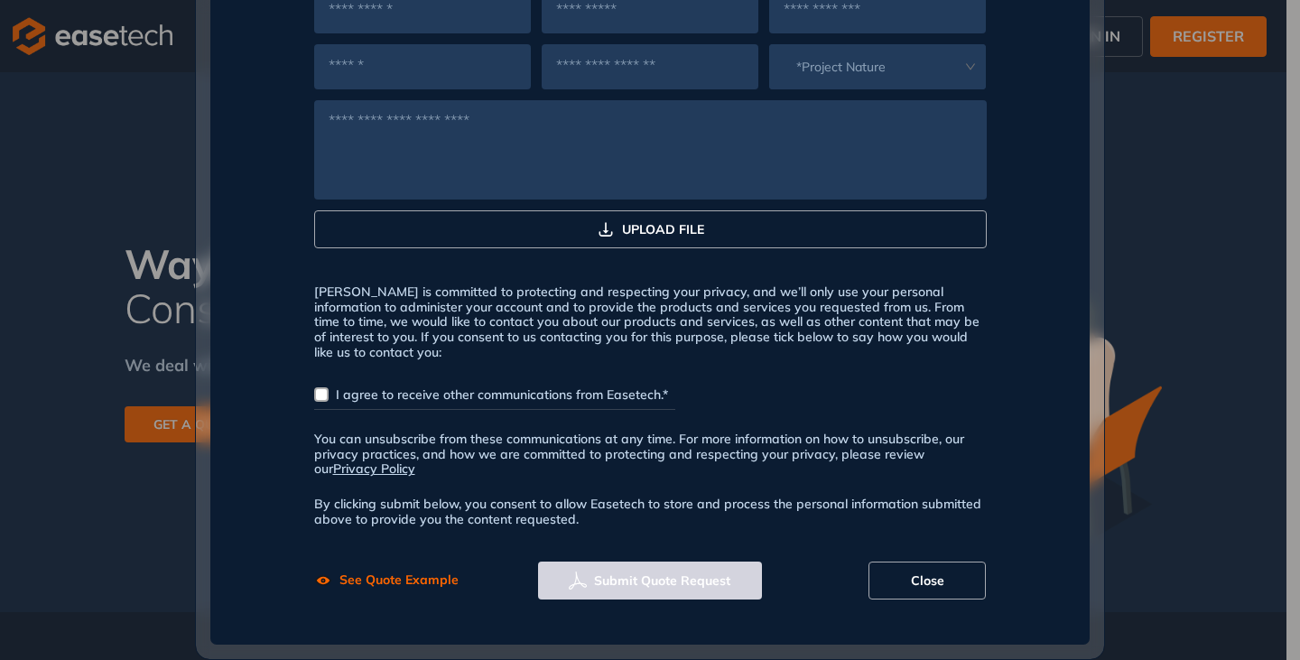
click at [380, 587] on span "See Quote Example" at bounding box center [398, 579] width 119 height 19
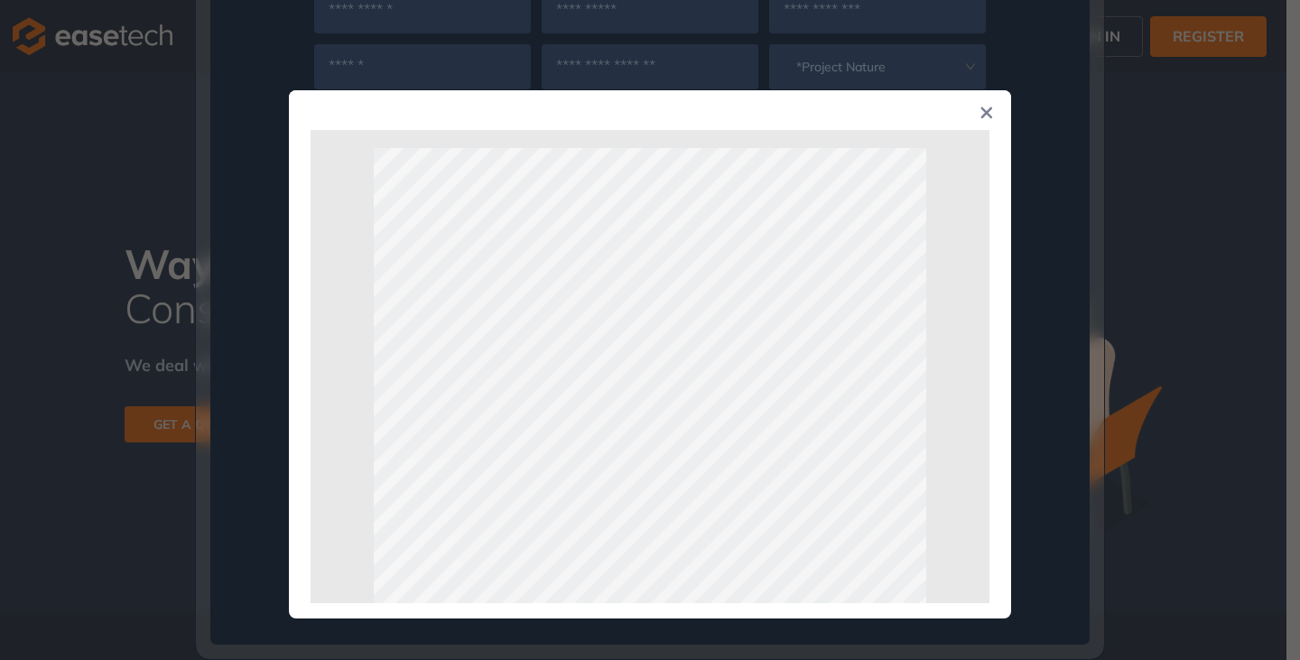
click at [980, 115] on icon "Close" at bounding box center [986, 112] width 13 height 13
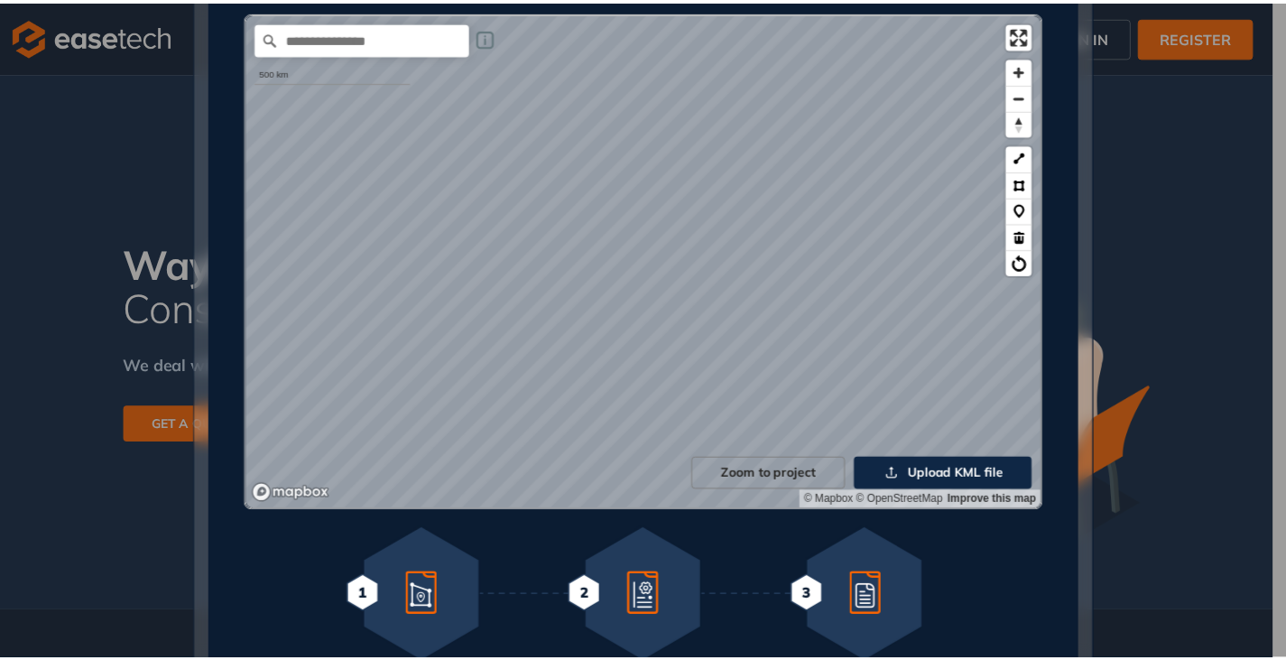
scroll to position [0, 0]
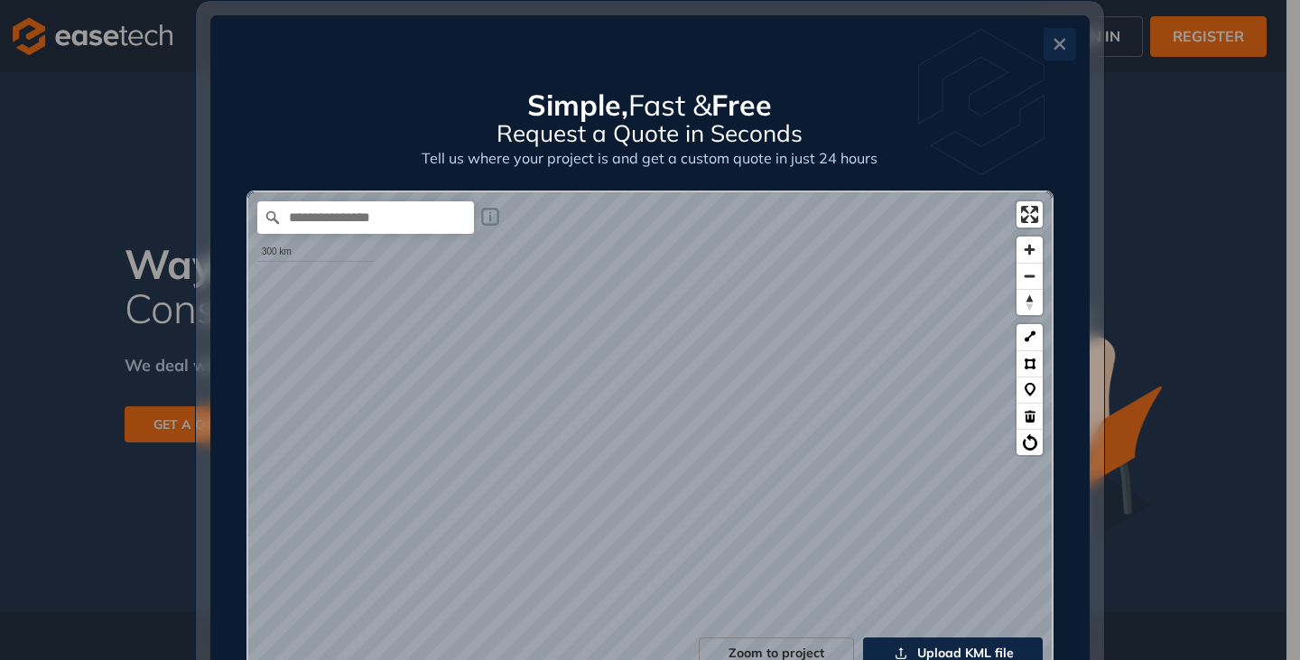
click at [1043, 51] on button "Close" at bounding box center [1059, 44] width 32 height 32
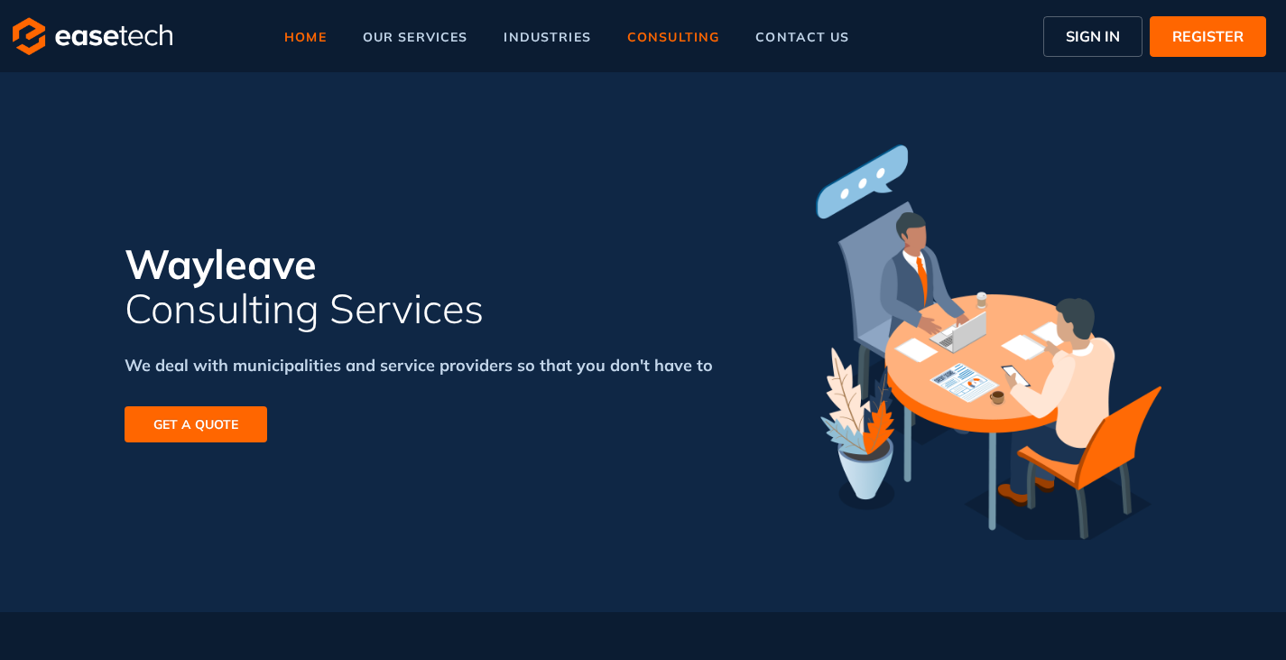
click at [294, 36] on span "home" at bounding box center [305, 37] width 42 height 13
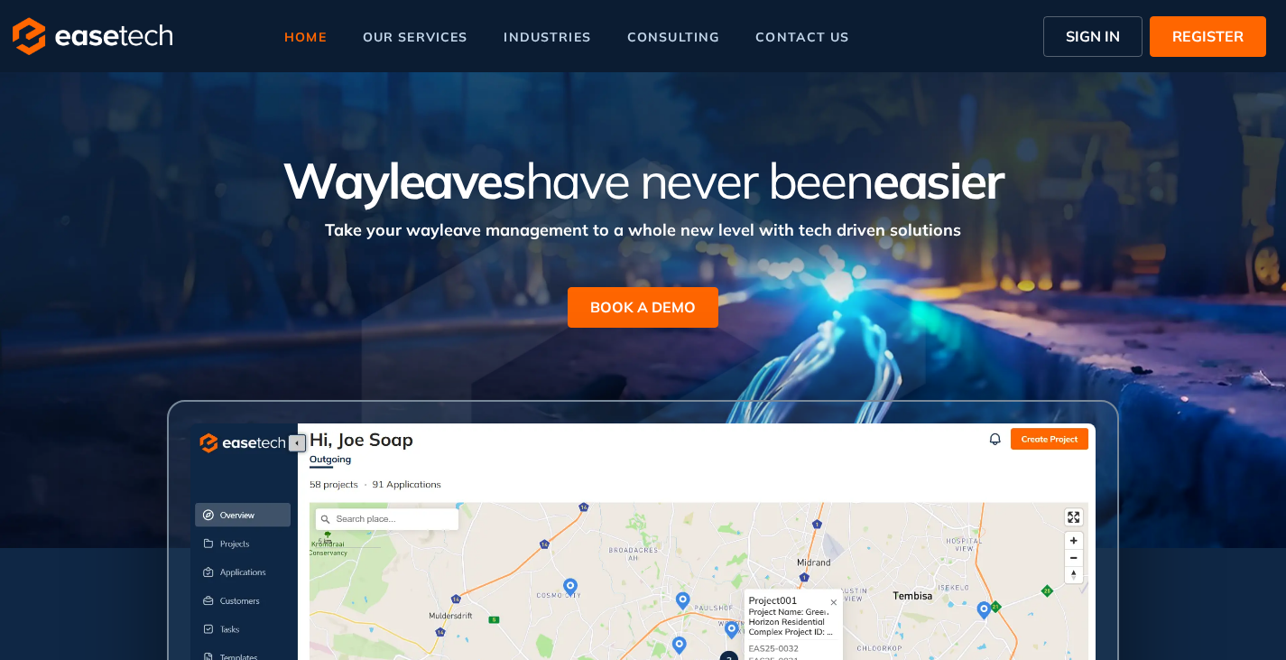
drag, startPoint x: 264, startPoint y: 172, endPoint x: 905, endPoint y: 210, distance: 641.9
click at [900, 208] on h1 "Wayleaves have never been easier" at bounding box center [644, 180] width 1038 height 55
click at [980, 225] on div "Take your wayleave management to a whole new level with tech driven solutions" at bounding box center [644, 224] width 1038 height 33
